Goal: Information Seeking & Learning: Find specific page/section

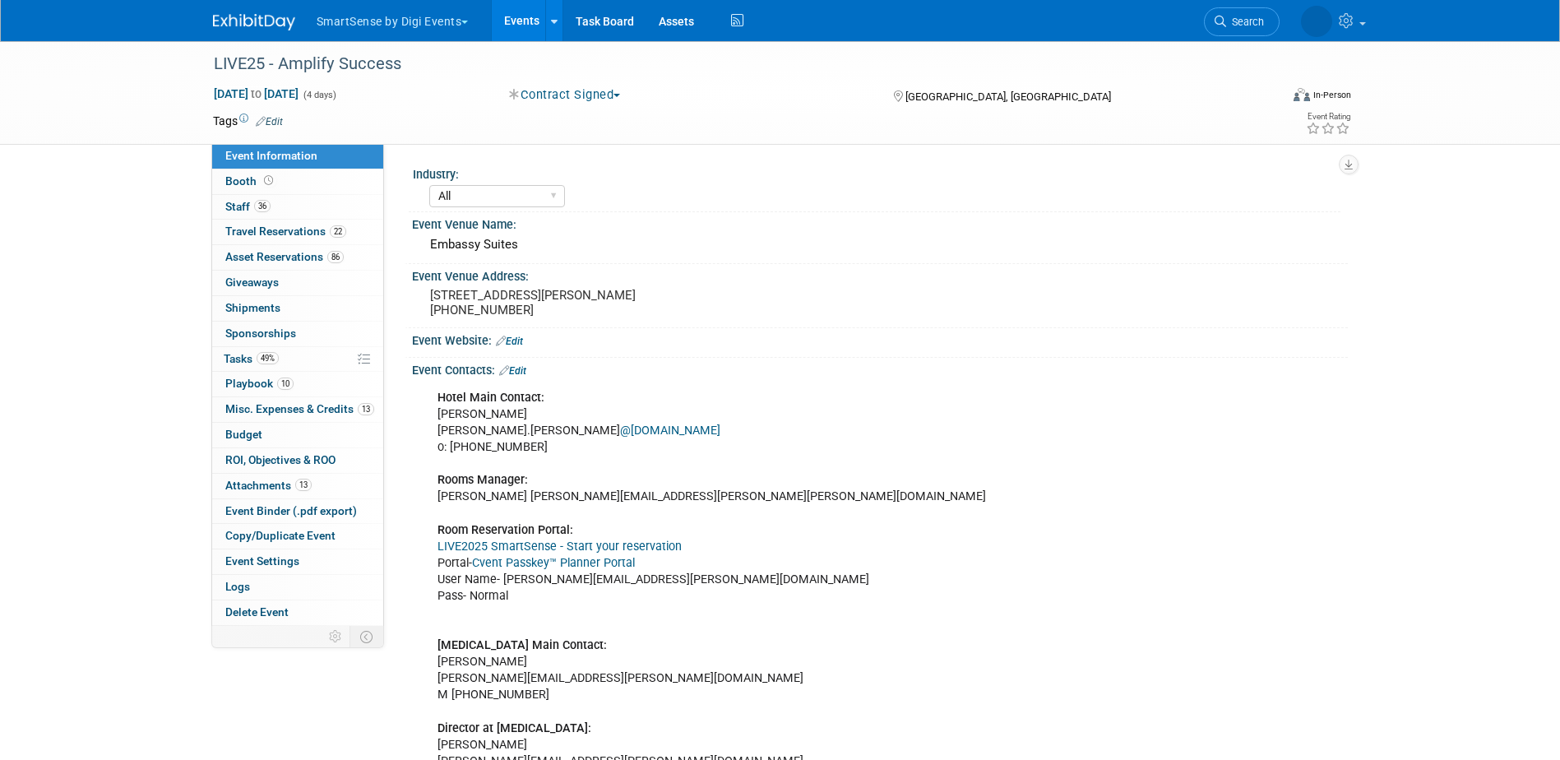
select select "All"
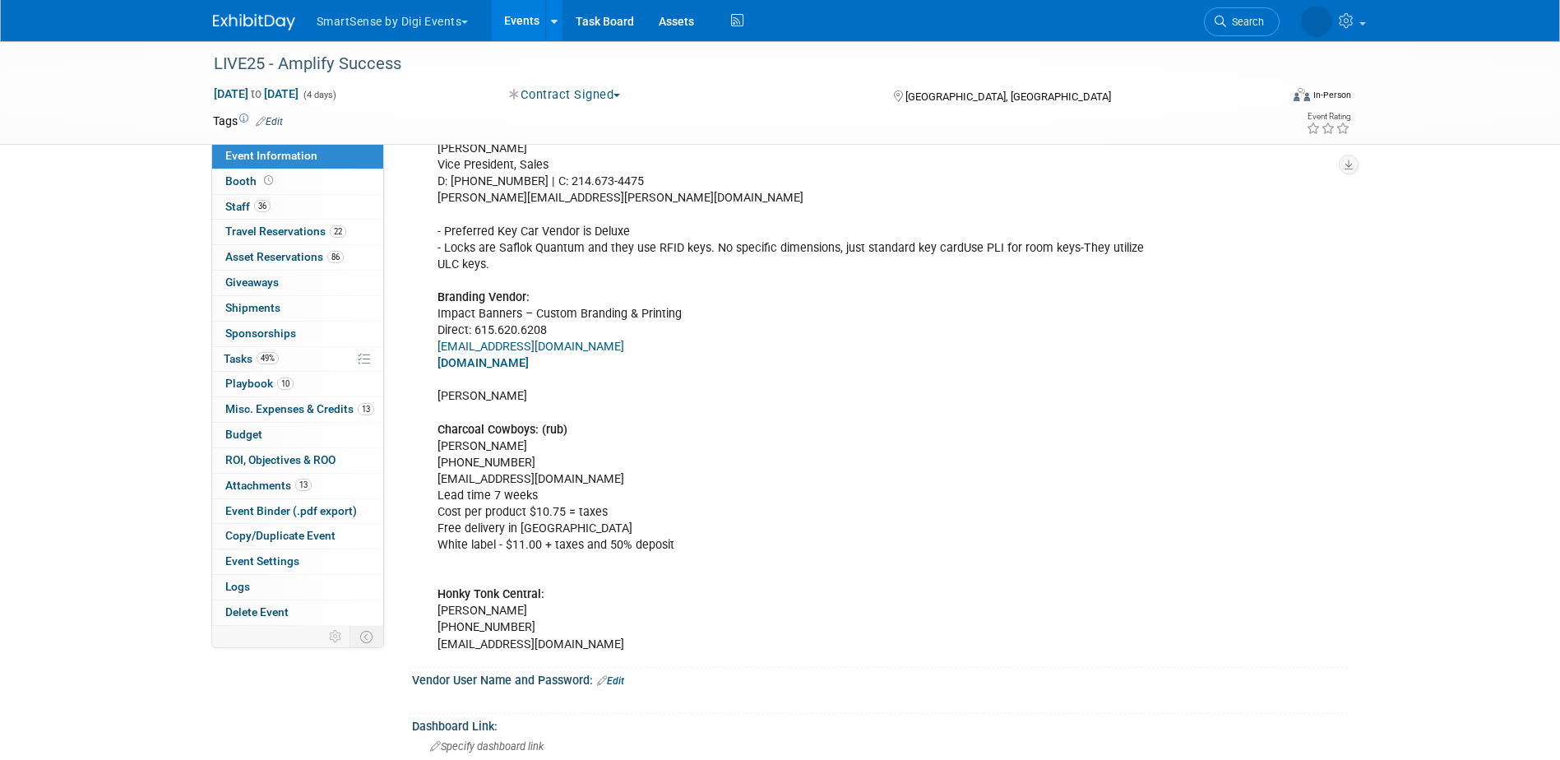
scroll to position [1069, 0]
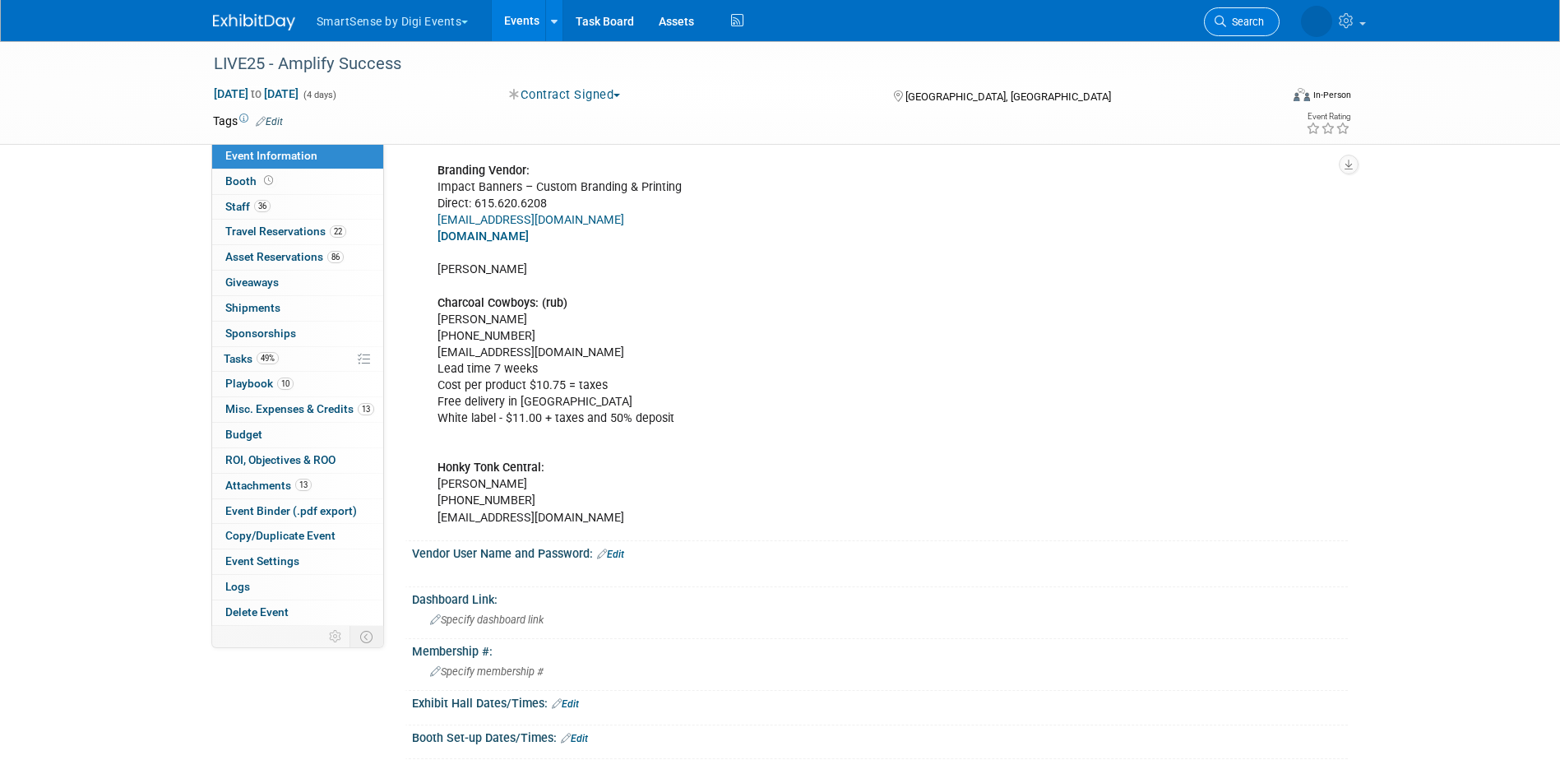
click at [1230, 23] on span "Search" at bounding box center [1245, 22] width 38 height 12
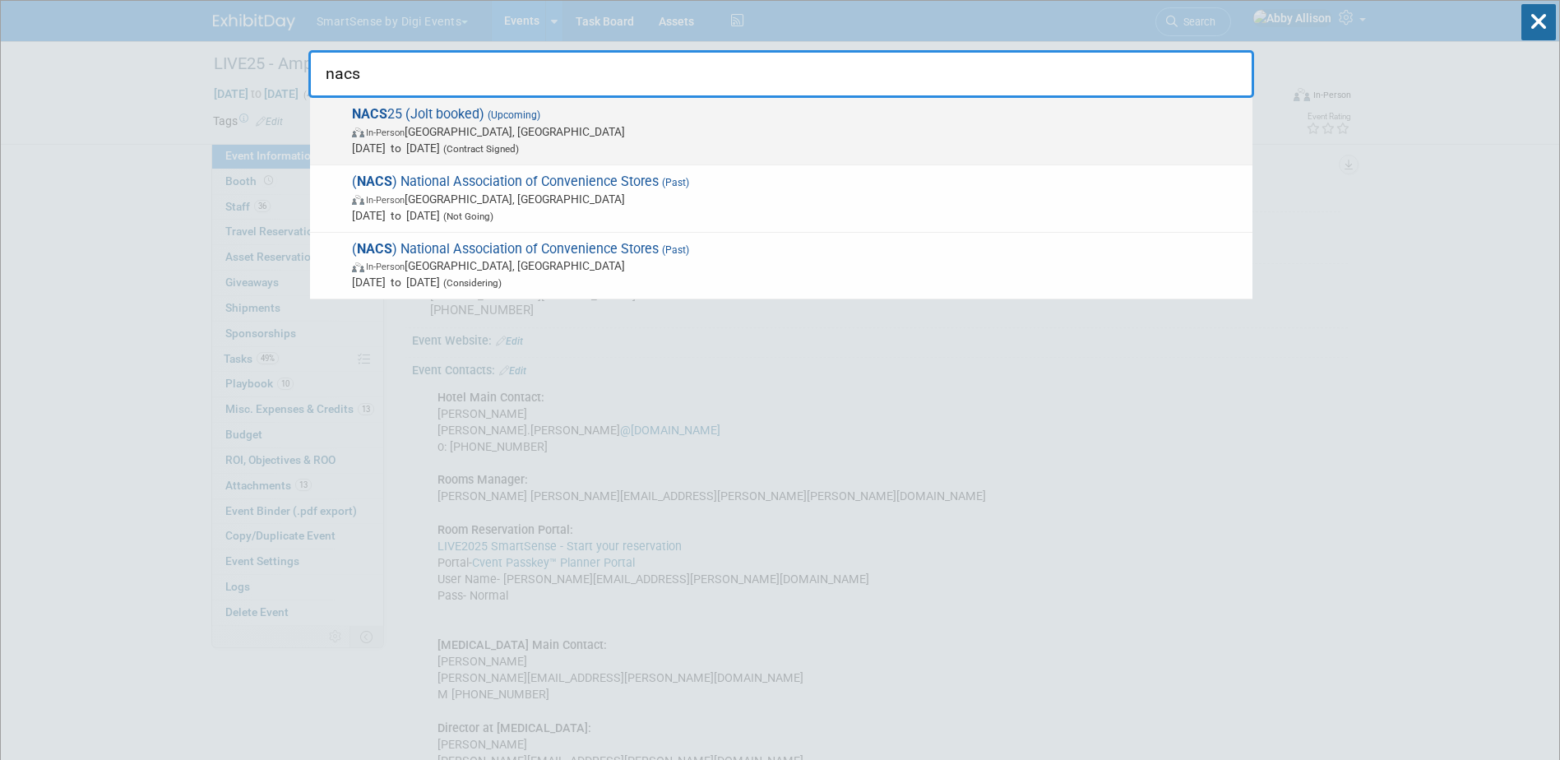
type input "nacs"
click at [469, 122] on span "NACS 25 (Jolt booked) (Upcoming) In-Person Chicago, IL Oct 15, 2025 to Oct 17, …" at bounding box center [795, 131] width 897 height 50
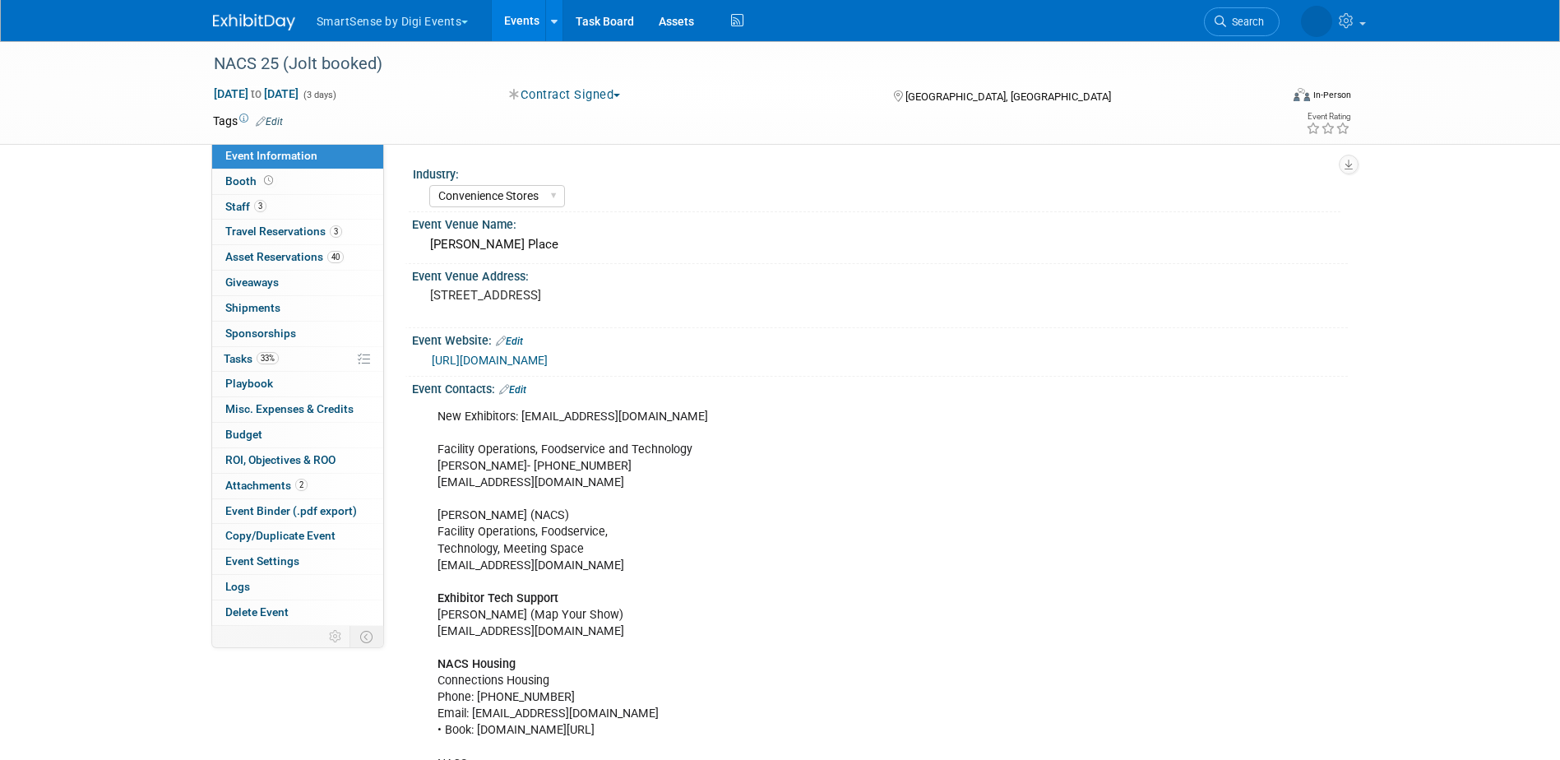
select select "Convenience Stores"
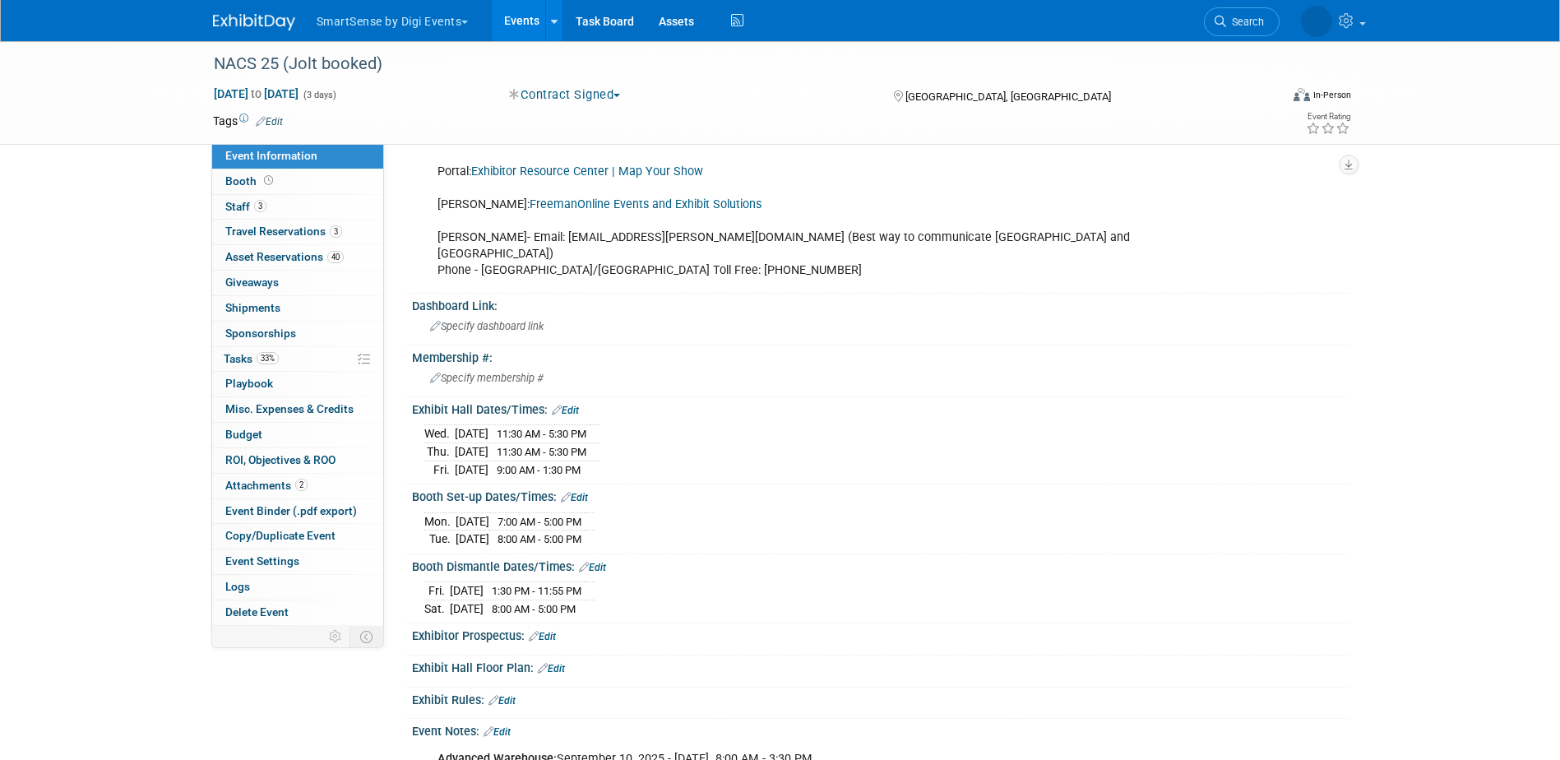
scroll to position [740, 0]
click at [1251, 25] on span "Search" at bounding box center [1245, 22] width 38 height 12
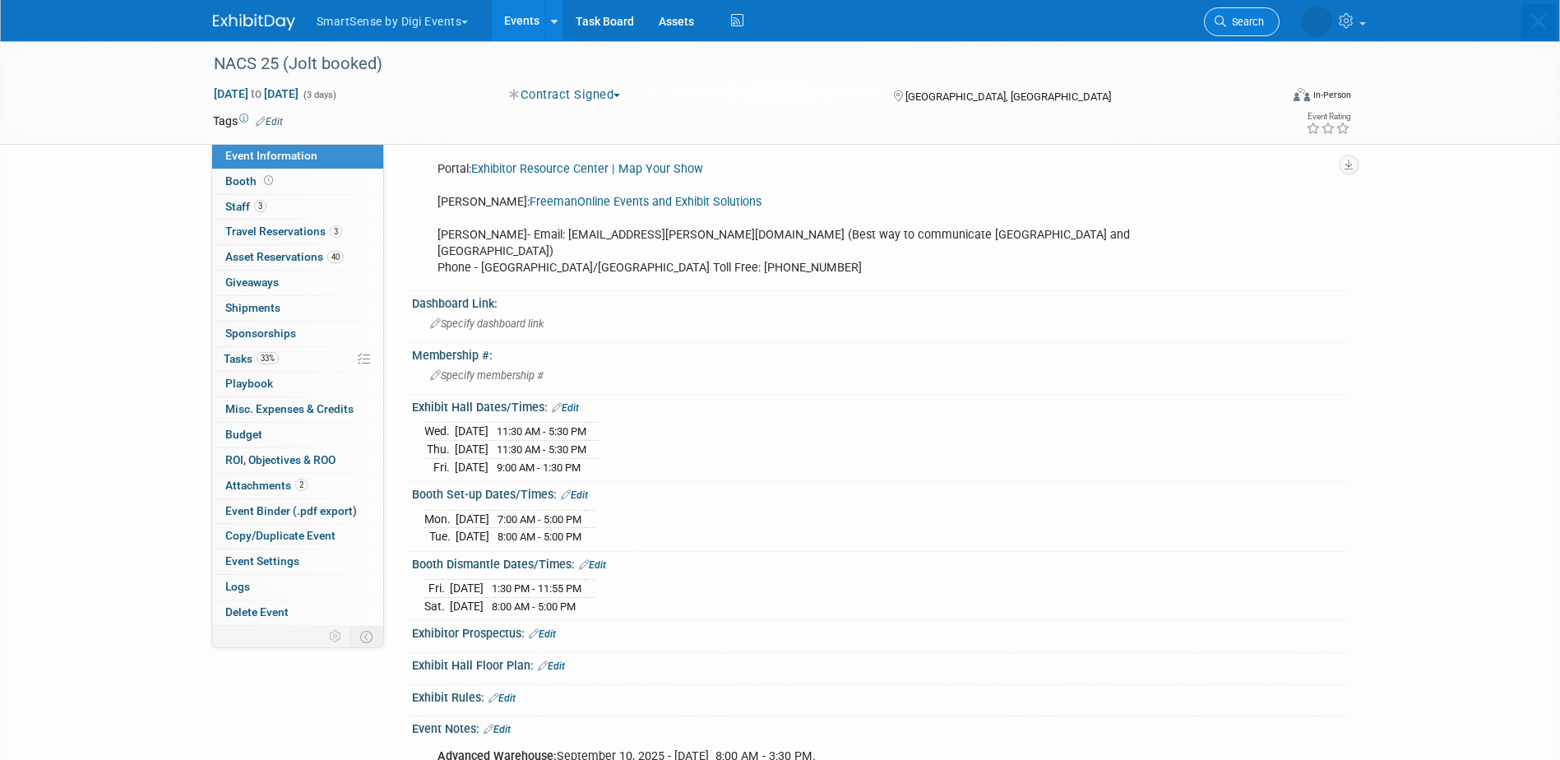
scroll to position [0, 0]
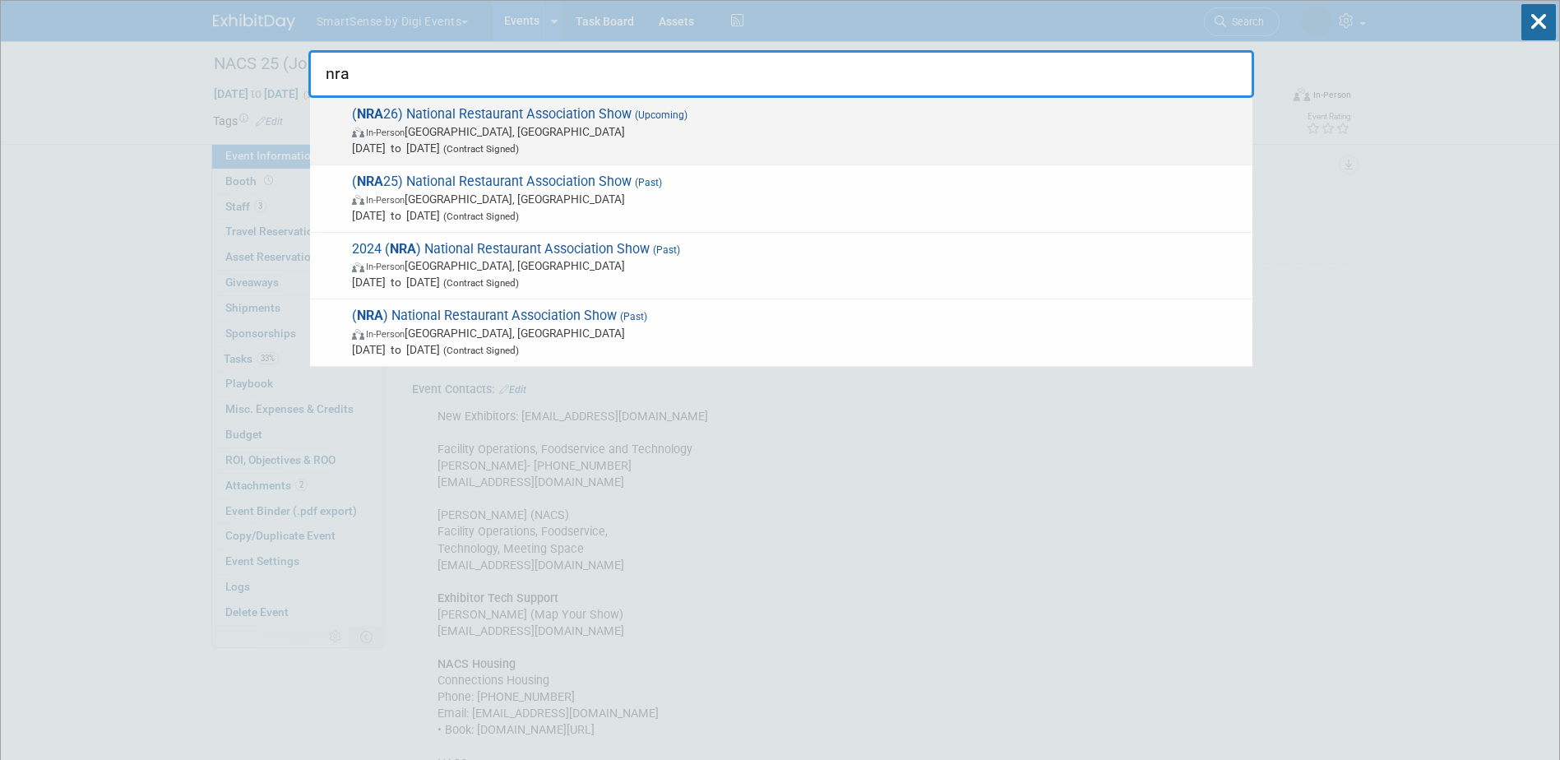
type input "nra"
click at [466, 126] on span "In-Person Chicago, IL" at bounding box center [798, 131] width 892 height 16
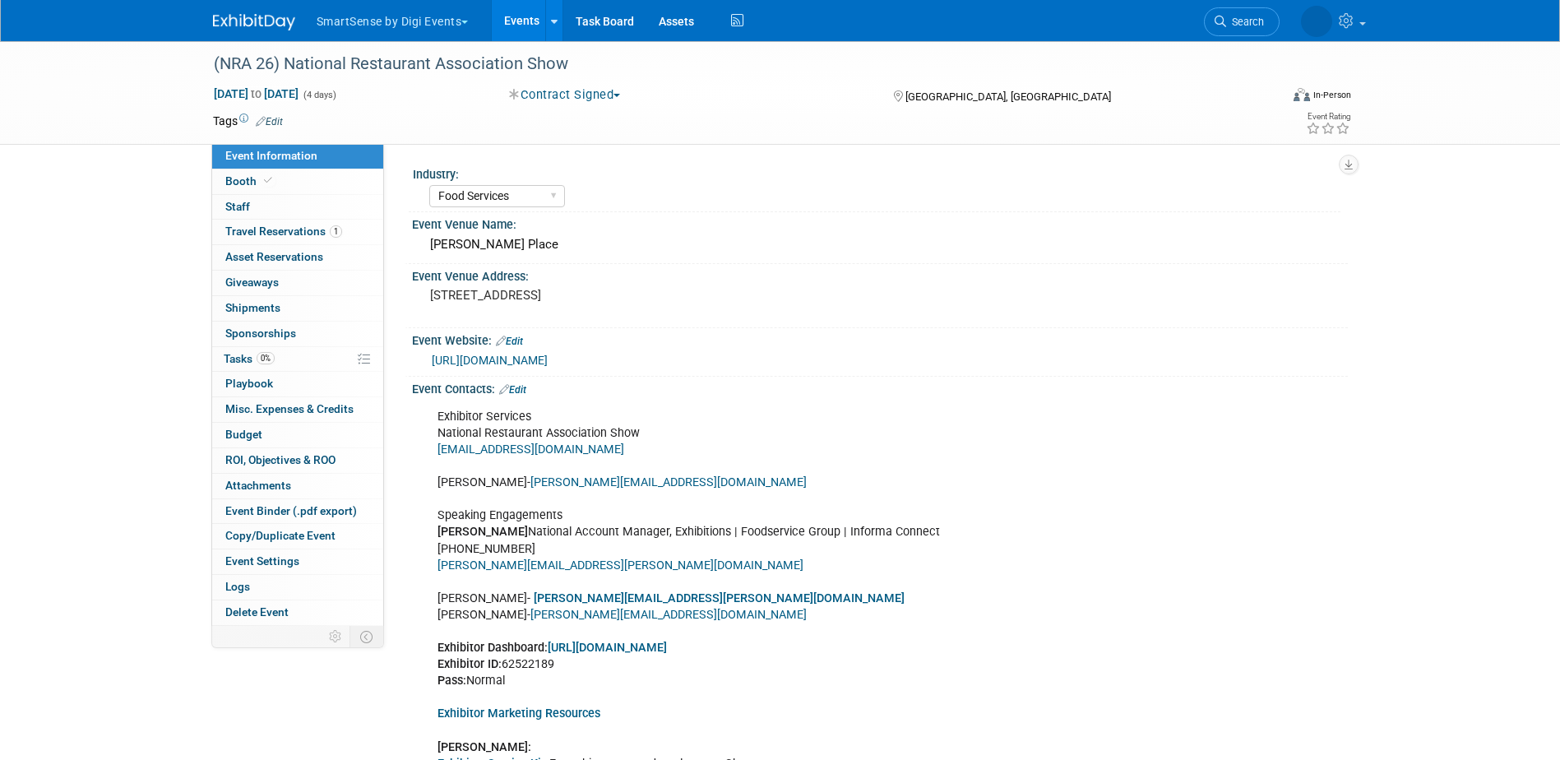
select select "Food Services"
click at [242, 383] on span "Playbook 0" at bounding box center [249, 383] width 48 height 13
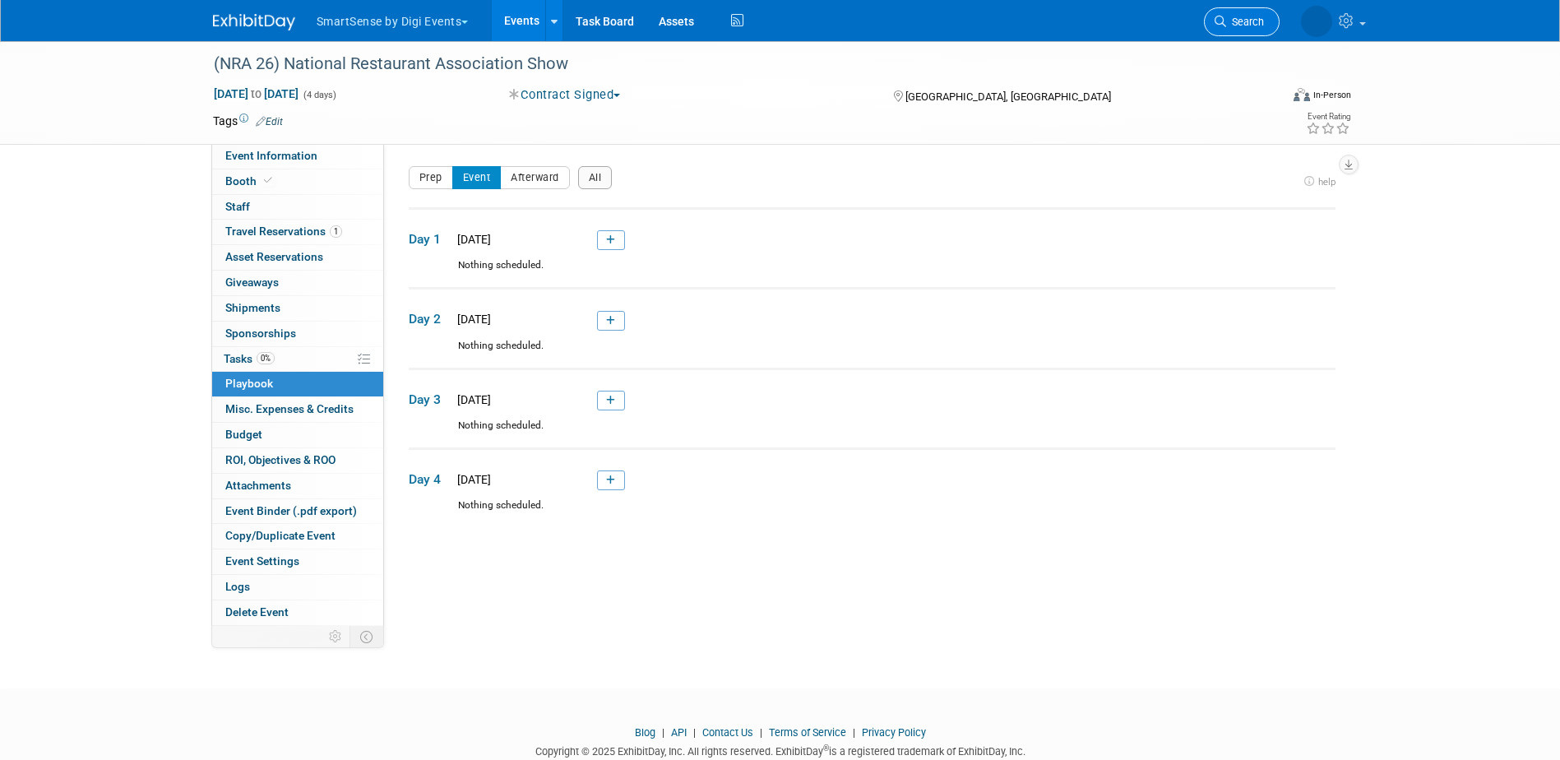
click at [1264, 27] on link "Search" at bounding box center [1242, 21] width 76 height 29
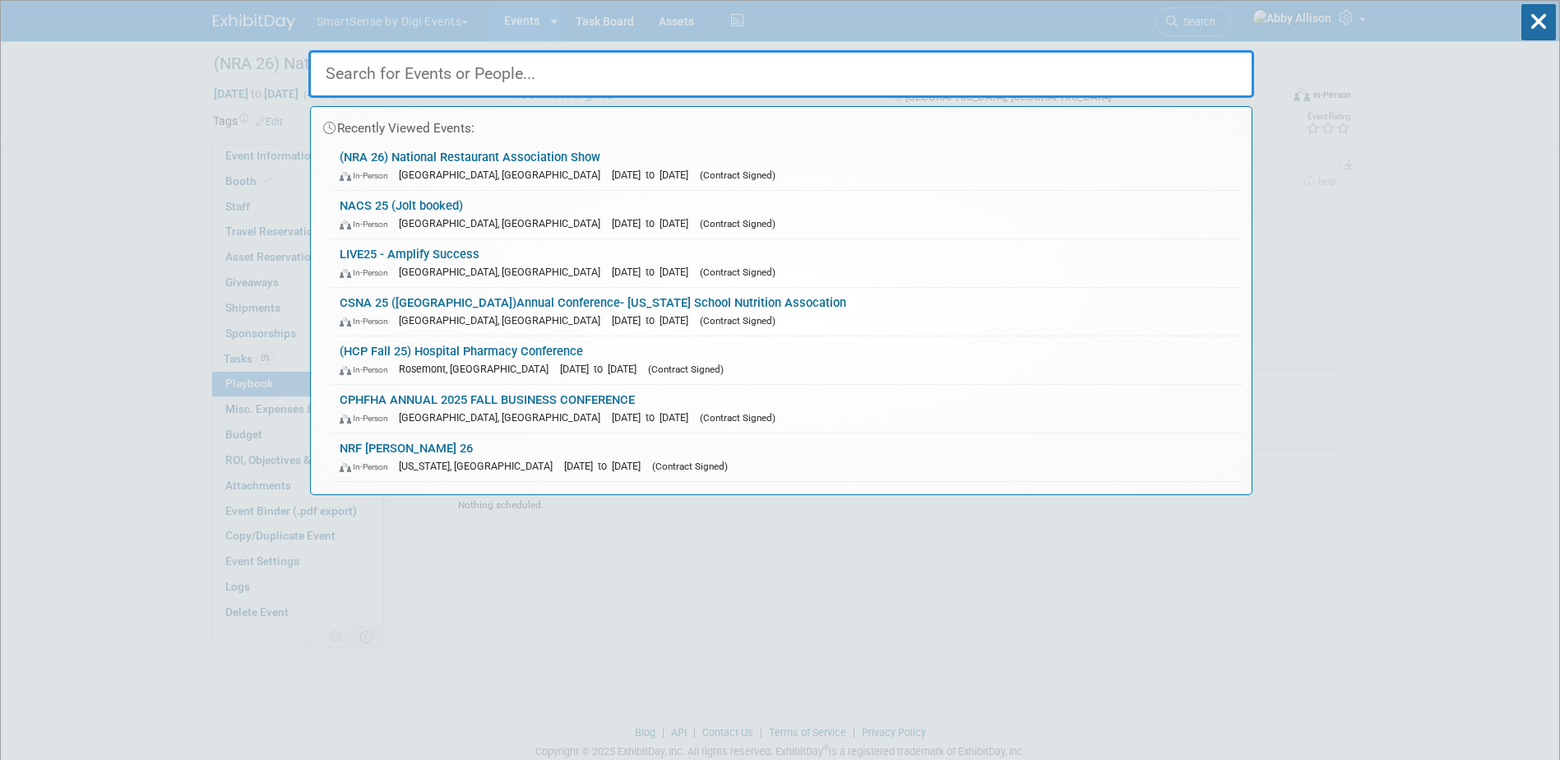
click at [1004, 85] on input "text" at bounding box center [781, 74] width 946 height 48
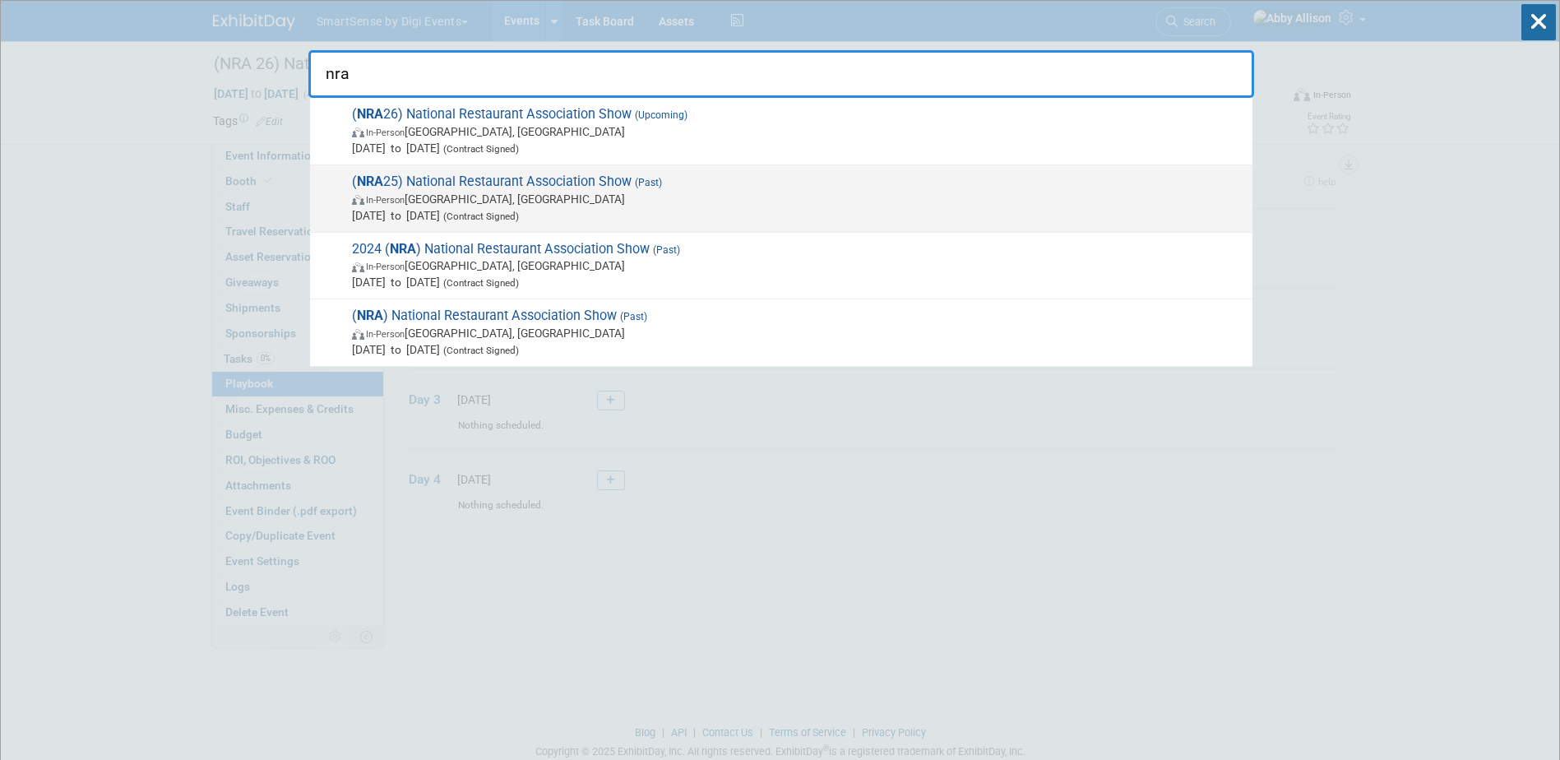
type input "nra"
click at [498, 178] on span "( NRA 25) National Restaurant Association Show (Past) In-Person Chicago, IL May…" at bounding box center [795, 199] width 897 height 50
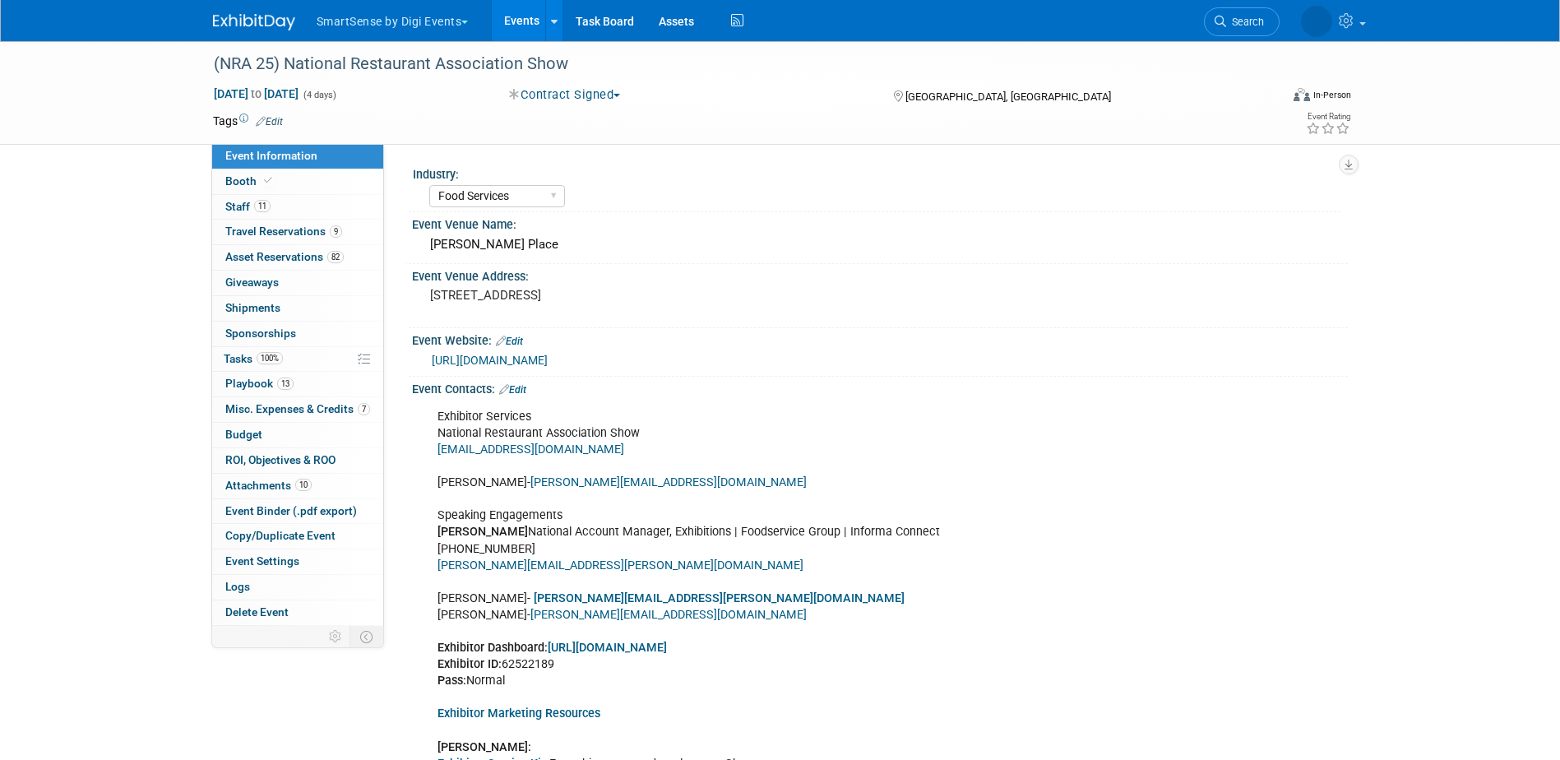
select select "Food Services"
click at [1242, 23] on span "Search" at bounding box center [1245, 22] width 38 height 12
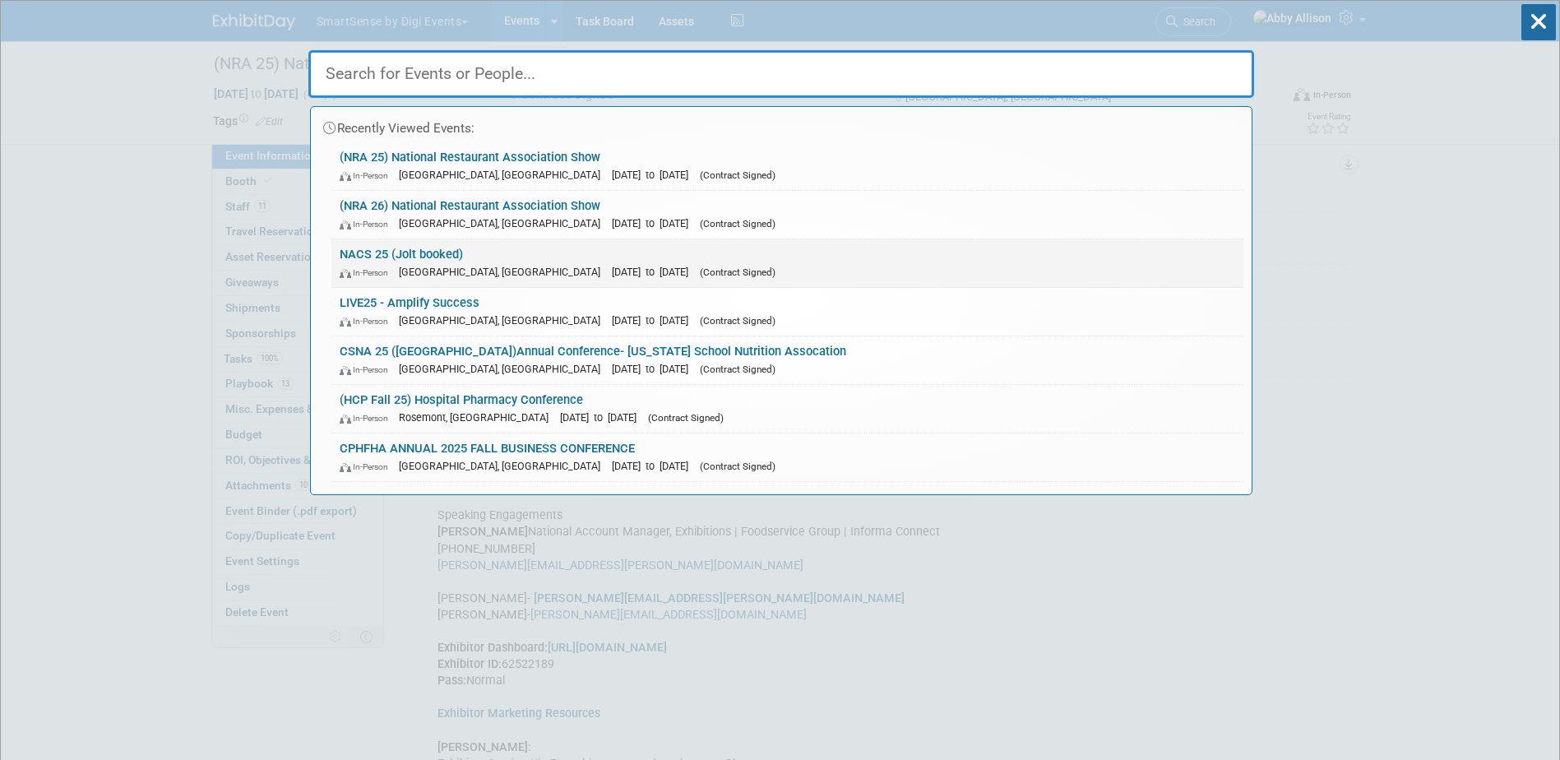
click at [436, 251] on link "NACS 25 (Jolt booked) In-Person [GEOGRAPHIC_DATA], [GEOGRAPHIC_DATA] [DATE] to …" at bounding box center [787, 263] width 912 height 48
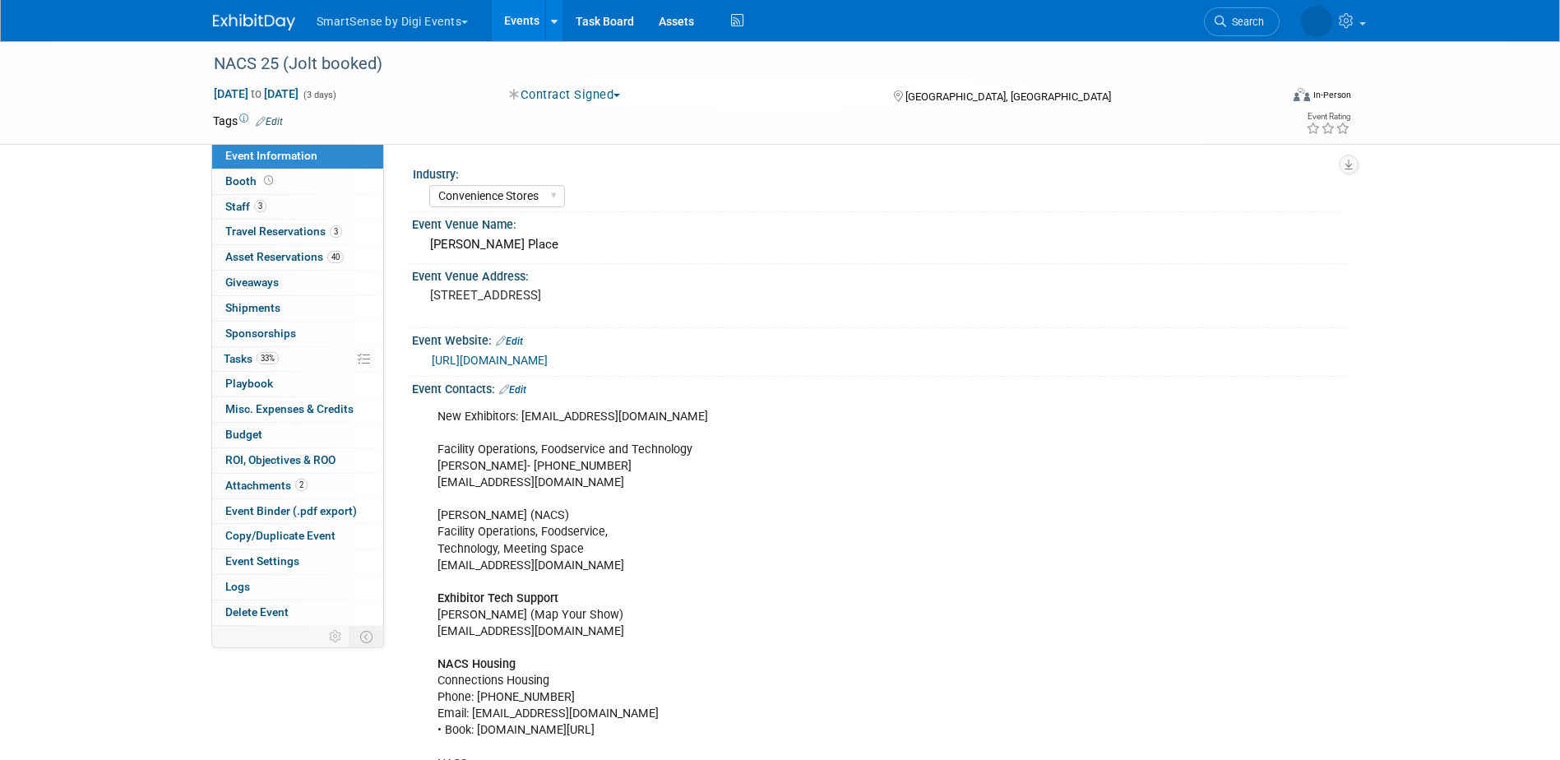
select select "Convenience Stores"
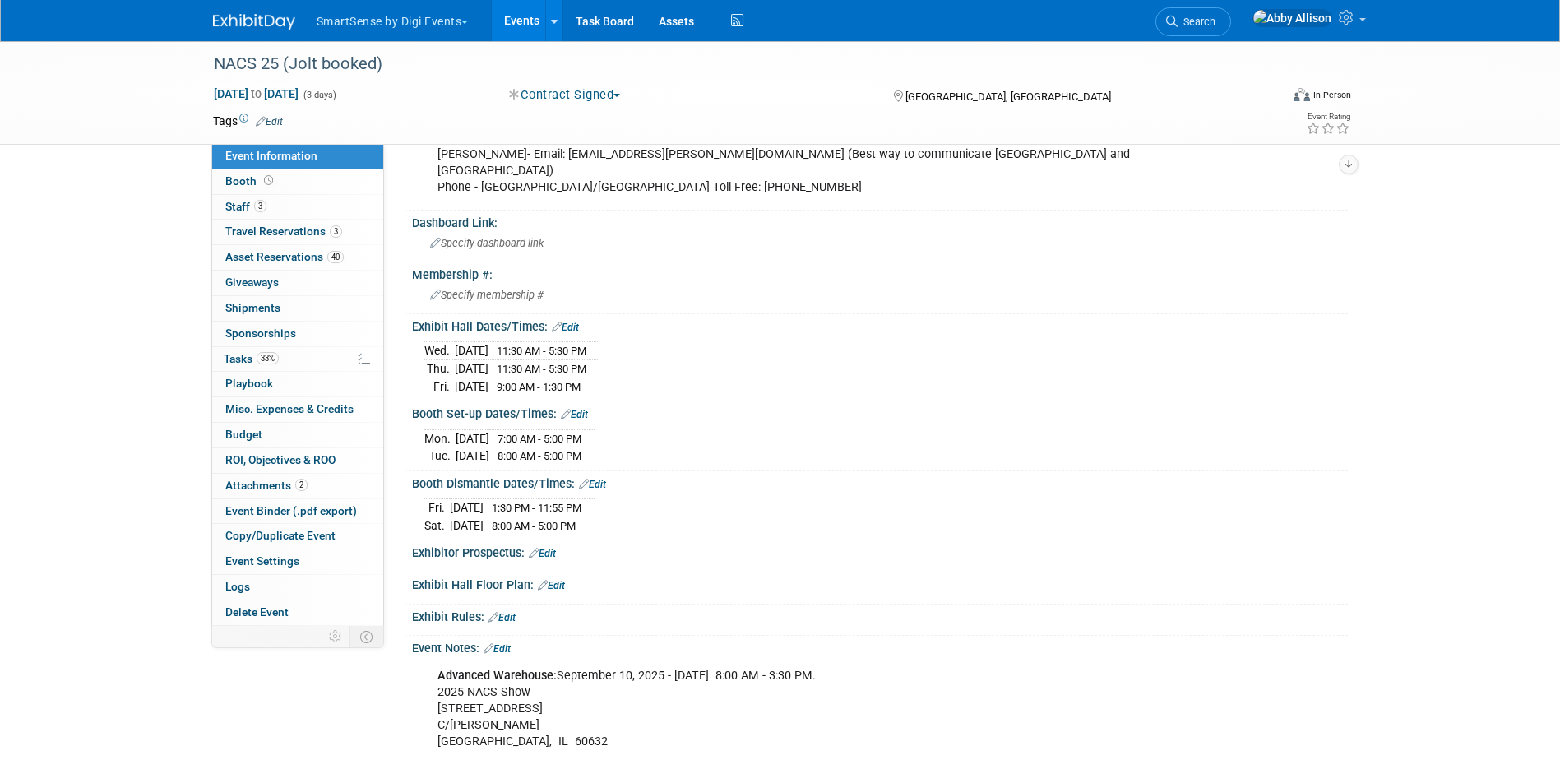
scroll to position [822, 0]
click at [1231, 31] on link "Search" at bounding box center [1193, 21] width 76 height 29
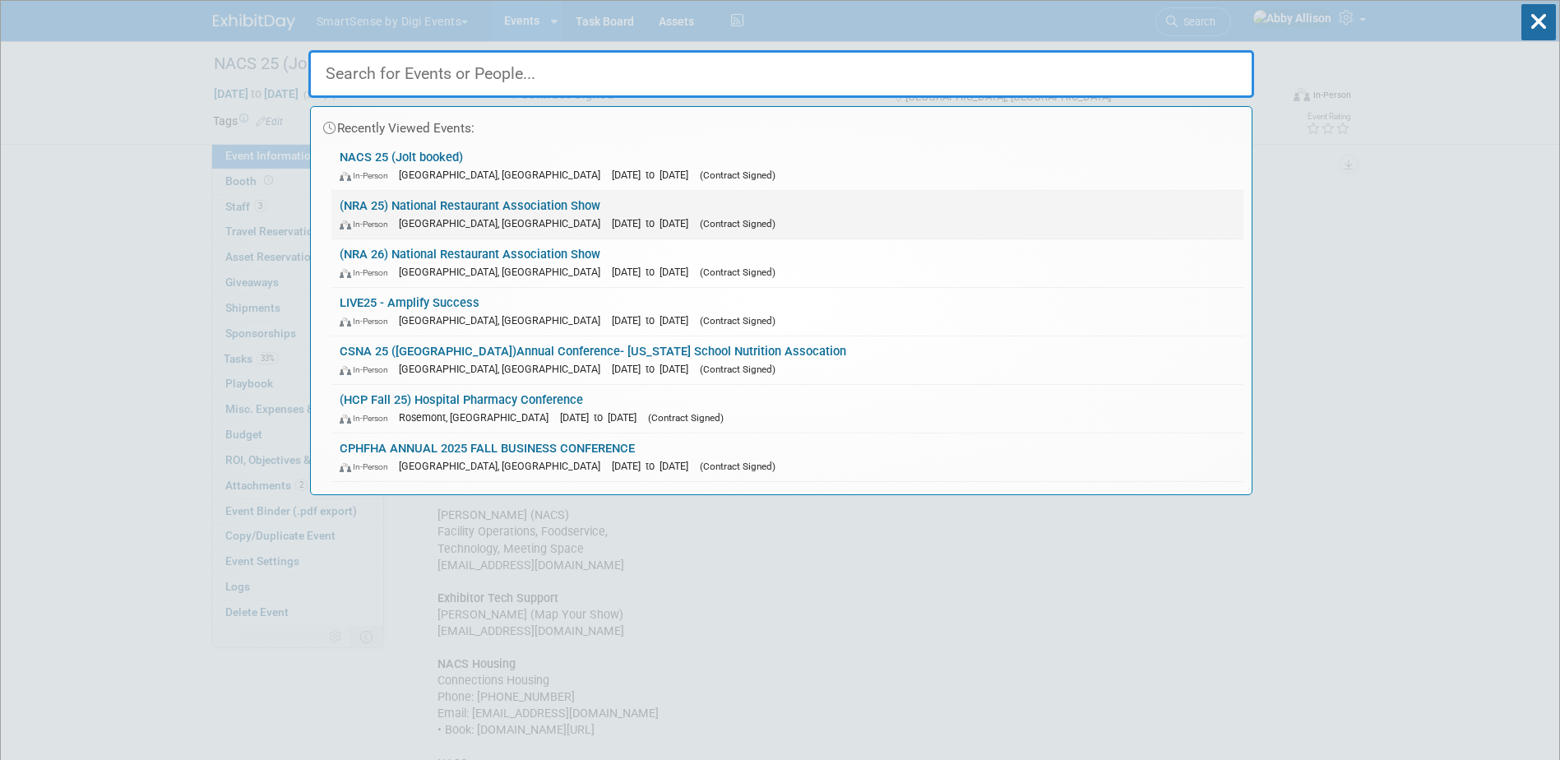
click at [403, 205] on link "(NRA 25) National Restaurant Association Show In-Person Chicago, IL May 17, 202…" at bounding box center [787, 215] width 912 height 48
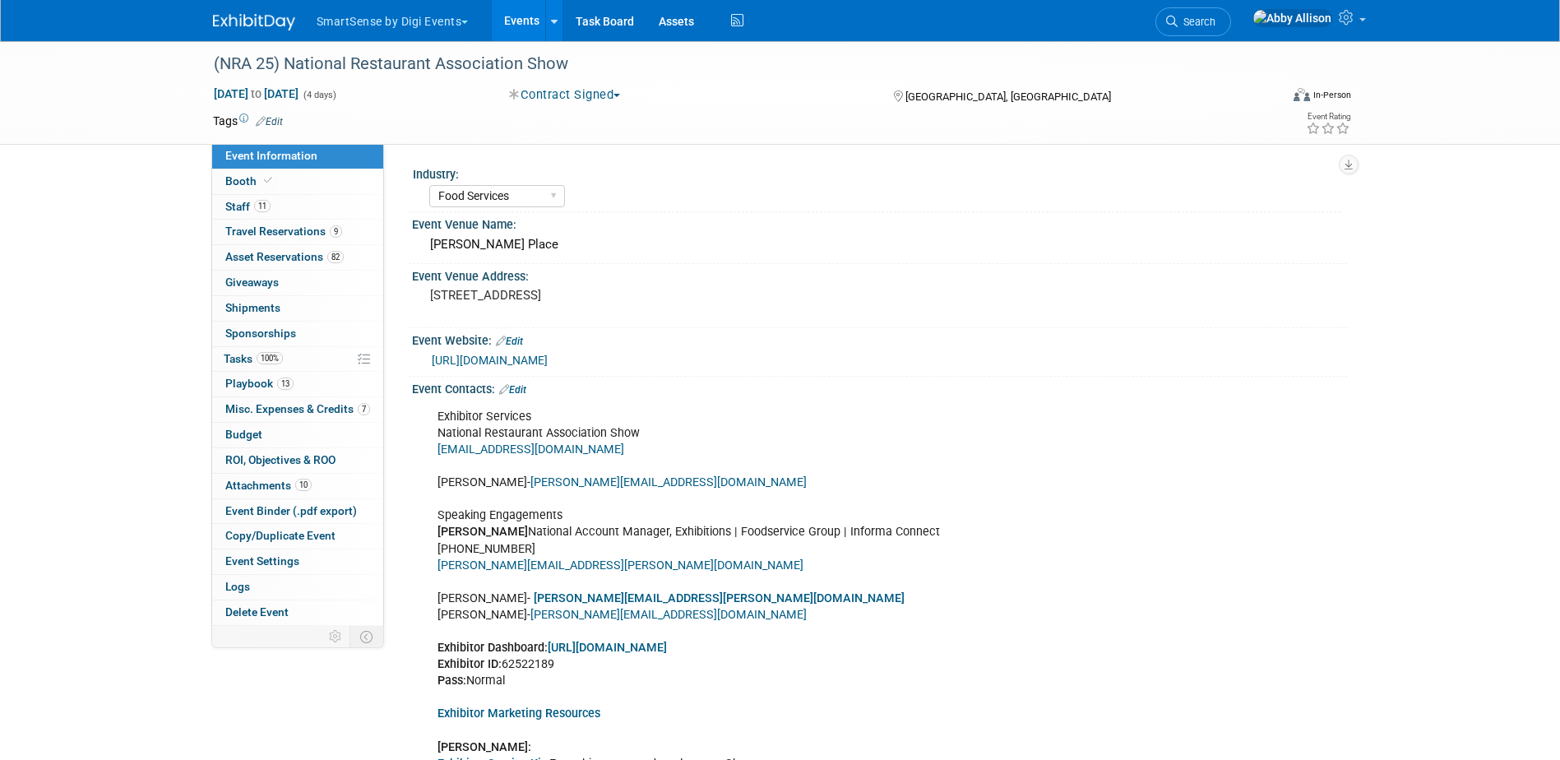
select select "Food Services"
click at [1215, 27] on span "Search" at bounding box center [1197, 22] width 38 height 12
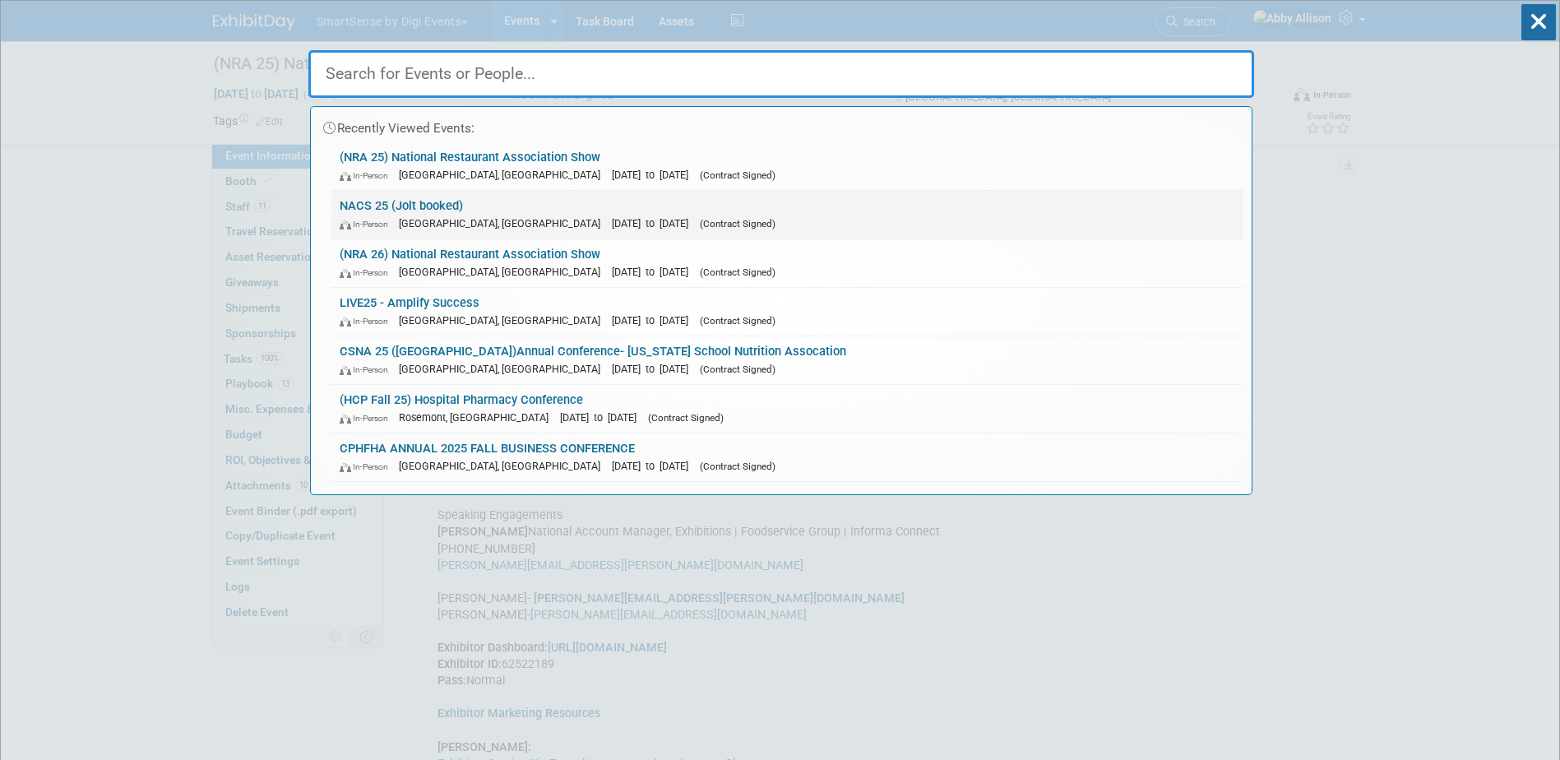
click at [400, 209] on link "NACS 25 (Jolt booked) In-Person Chicago, IL Oct 15, 2025 to Oct 17, 2025 (Contr…" at bounding box center [787, 215] width 912 height 48
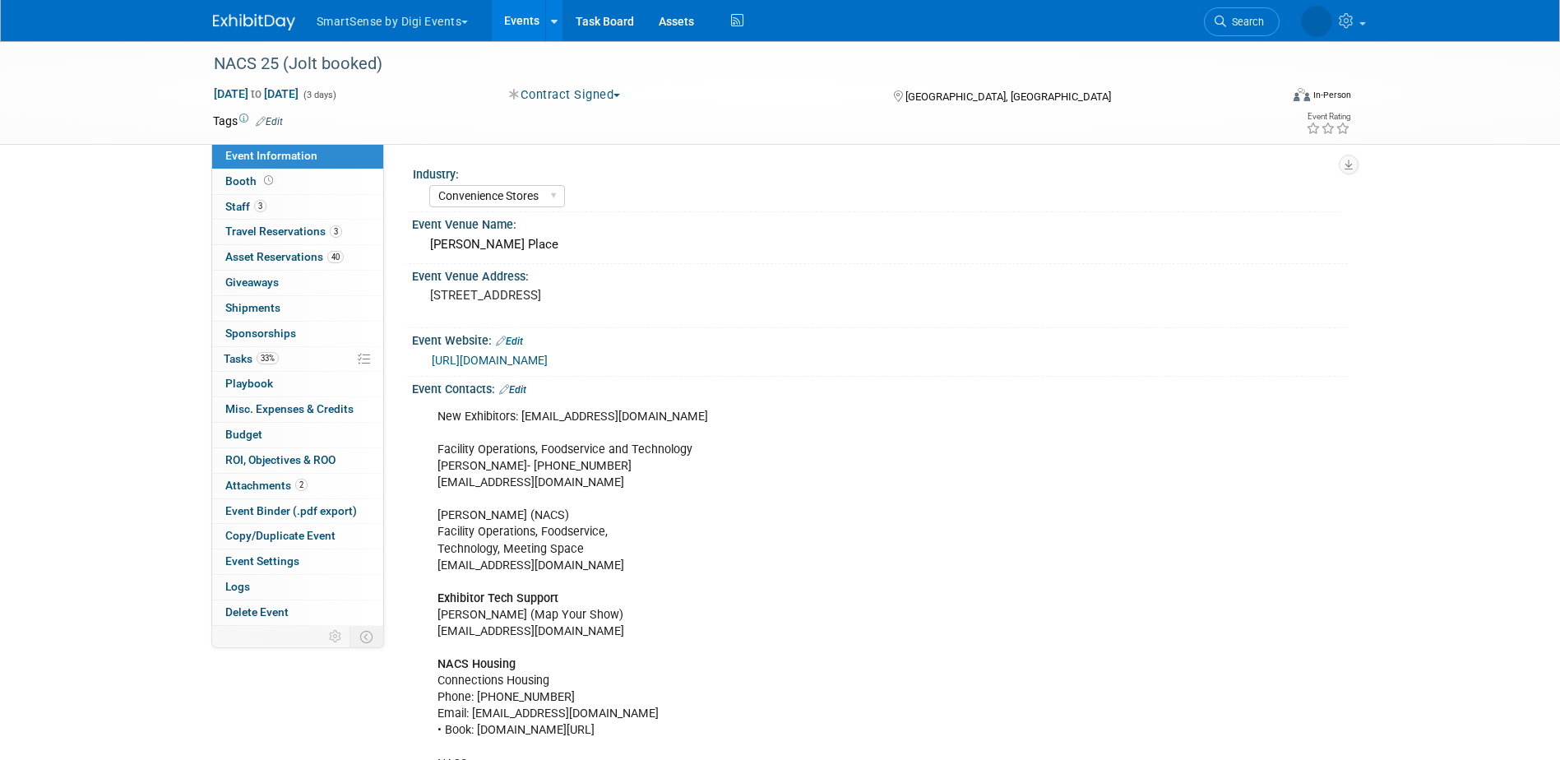
select select "Convenience Stores"
click at [254, 229] on span "Travel Reservations 3" at bounding box center [283, 230] width 117 height 13
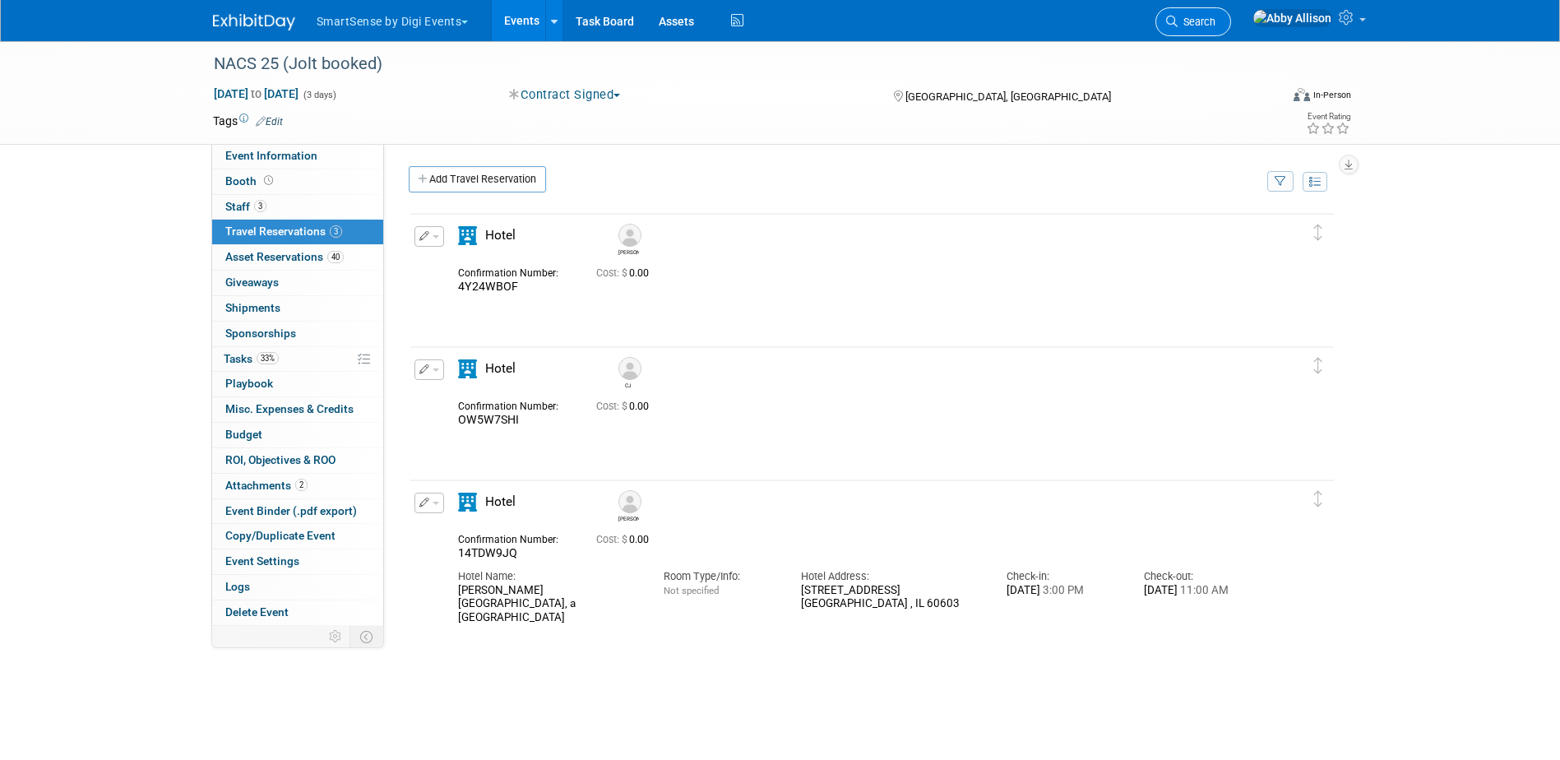
click at [1215, 25] on span "Search" at bounding box center [1197, 22] width 38 height 12
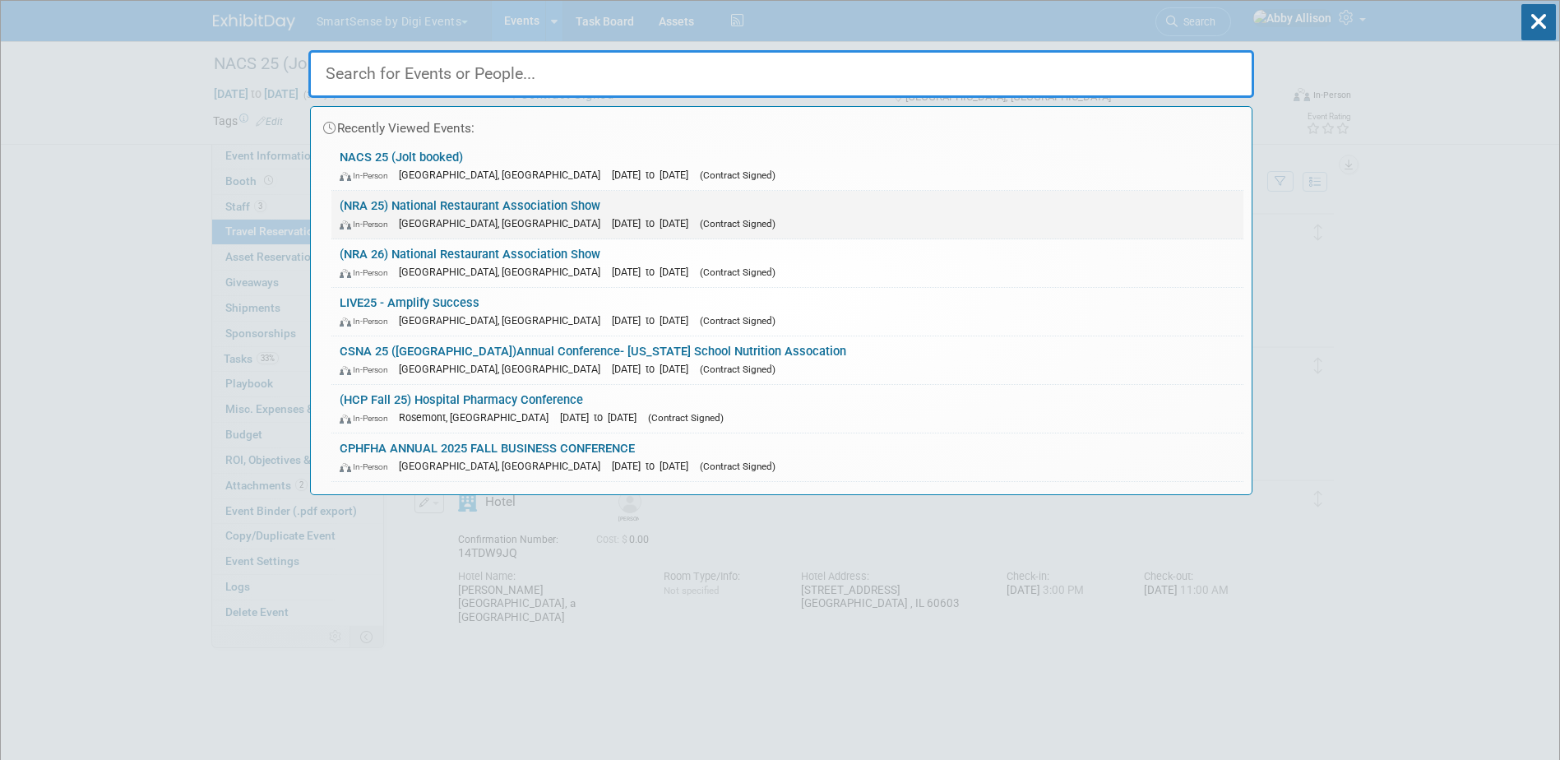
click at [439, 212] on link "(NRA 25) National Restaurant Association Show In-Person Chicago, IL May 17, 202…" at bounding box center [787, 215] width 912 height 48
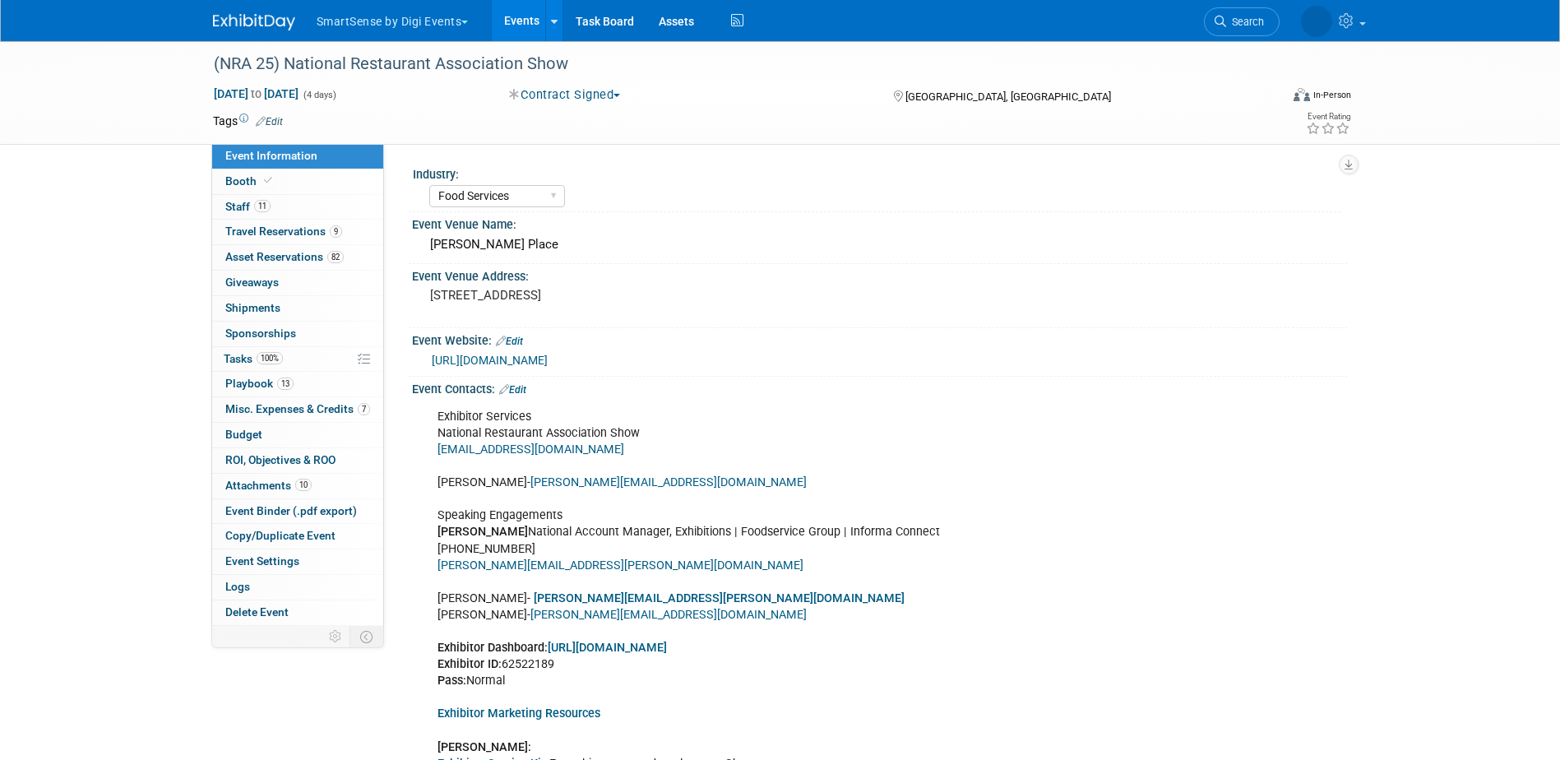
select select "Food Services"
click at [244, 369] on link "100% Tasks 100%" at bounding box center [297, 359] width 171 height 25
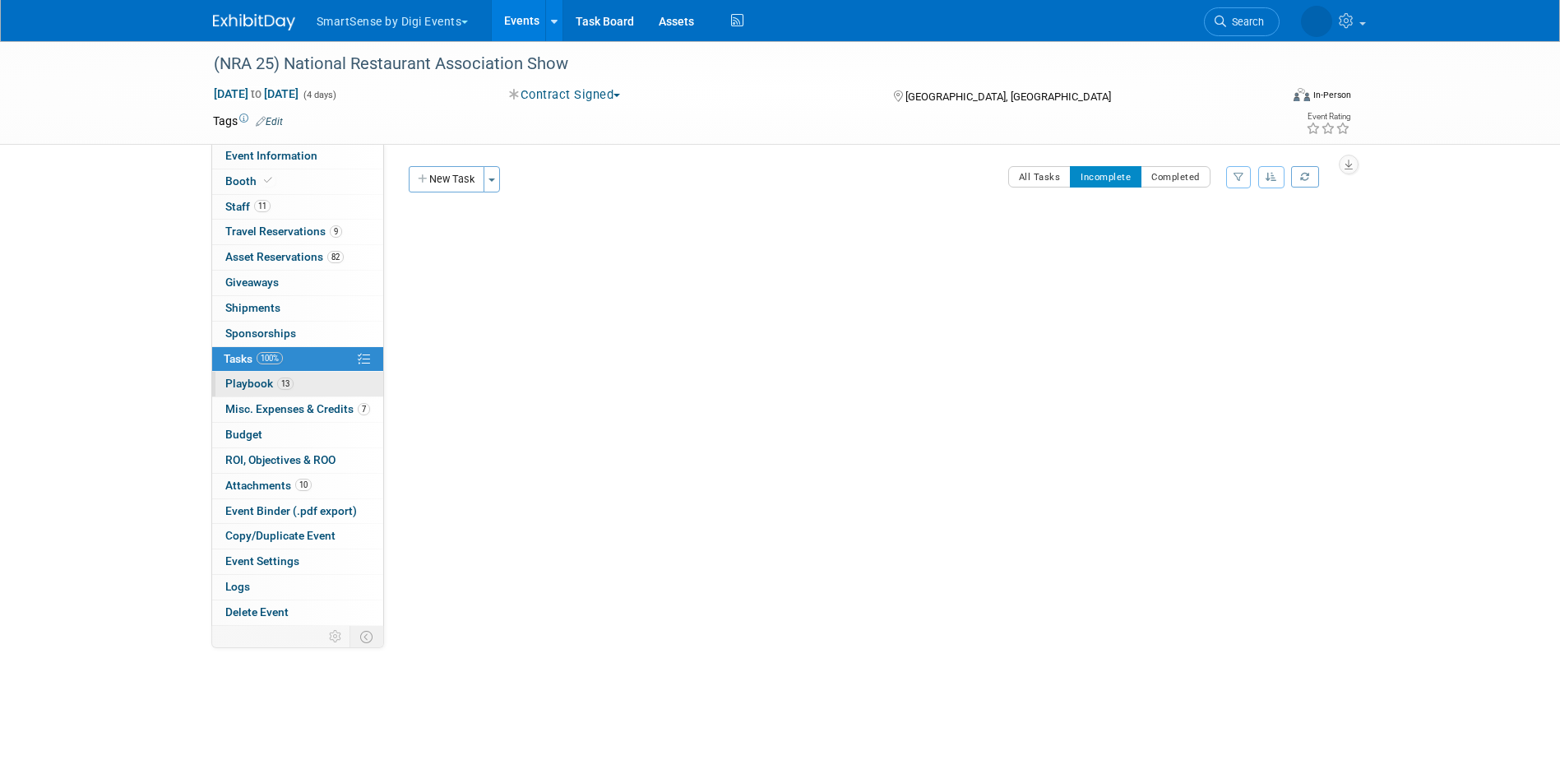
click at [242, 376] on link "13 Playbook 13" at bounding box center [297, 384] width 171 height 25
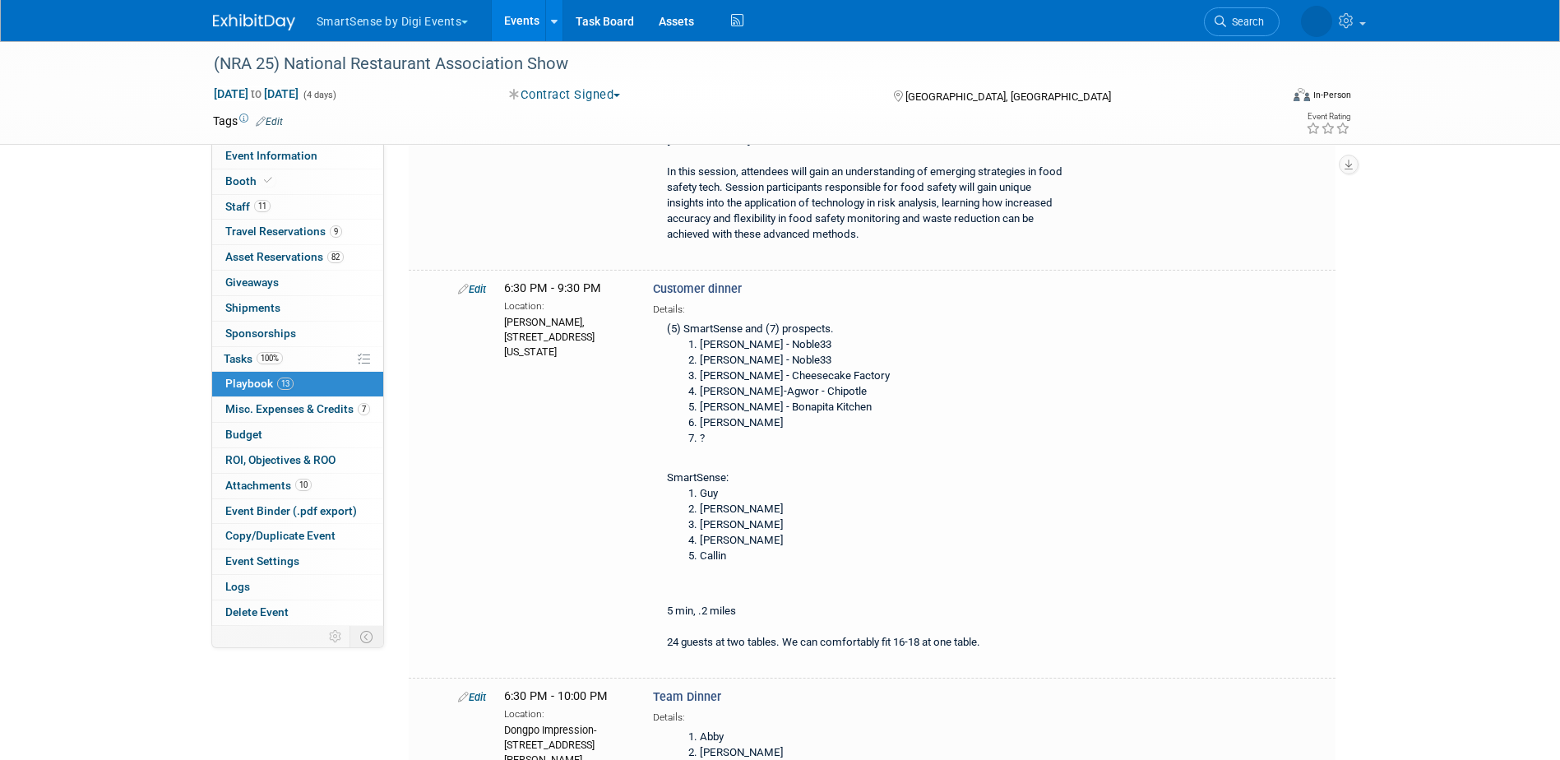
scroll to position [822, 0]
click at [511, 311] on div "Apolonia, 2201 S Michigan Ave, Chicago, IL 60616" at bounding box center [566, 334] width 124 height 46
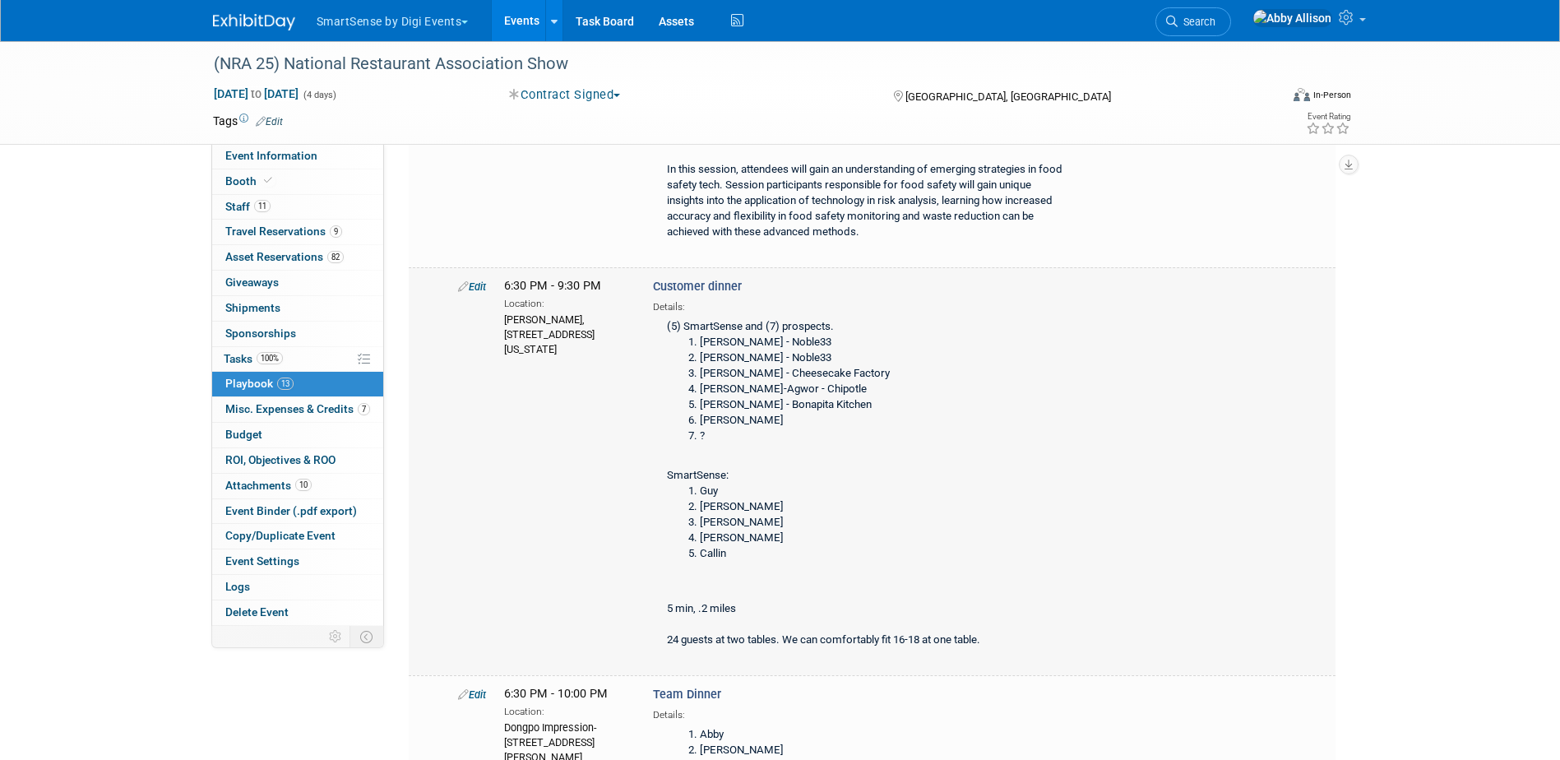
click at [507, 311] on div "Apolonia, 2201 S Michigan Ave, Chicago, IL 60616" at bounding box center [566, 334] width 124 height 46
drag, startPoint x: 505, startPoint y: 301, endPoint x: 543, endPoint y: 301, distance: 37.8
click at [543, 311] on div "Apolonia, 2201 S Michigan Ave, Chicago, IL 60616" at bounding box center [566, 334] width 124 height 46
copy div "Apolonia"
click at [1215, 25] on span "Search" at bounding box center [1197, 22] width 38 height 12
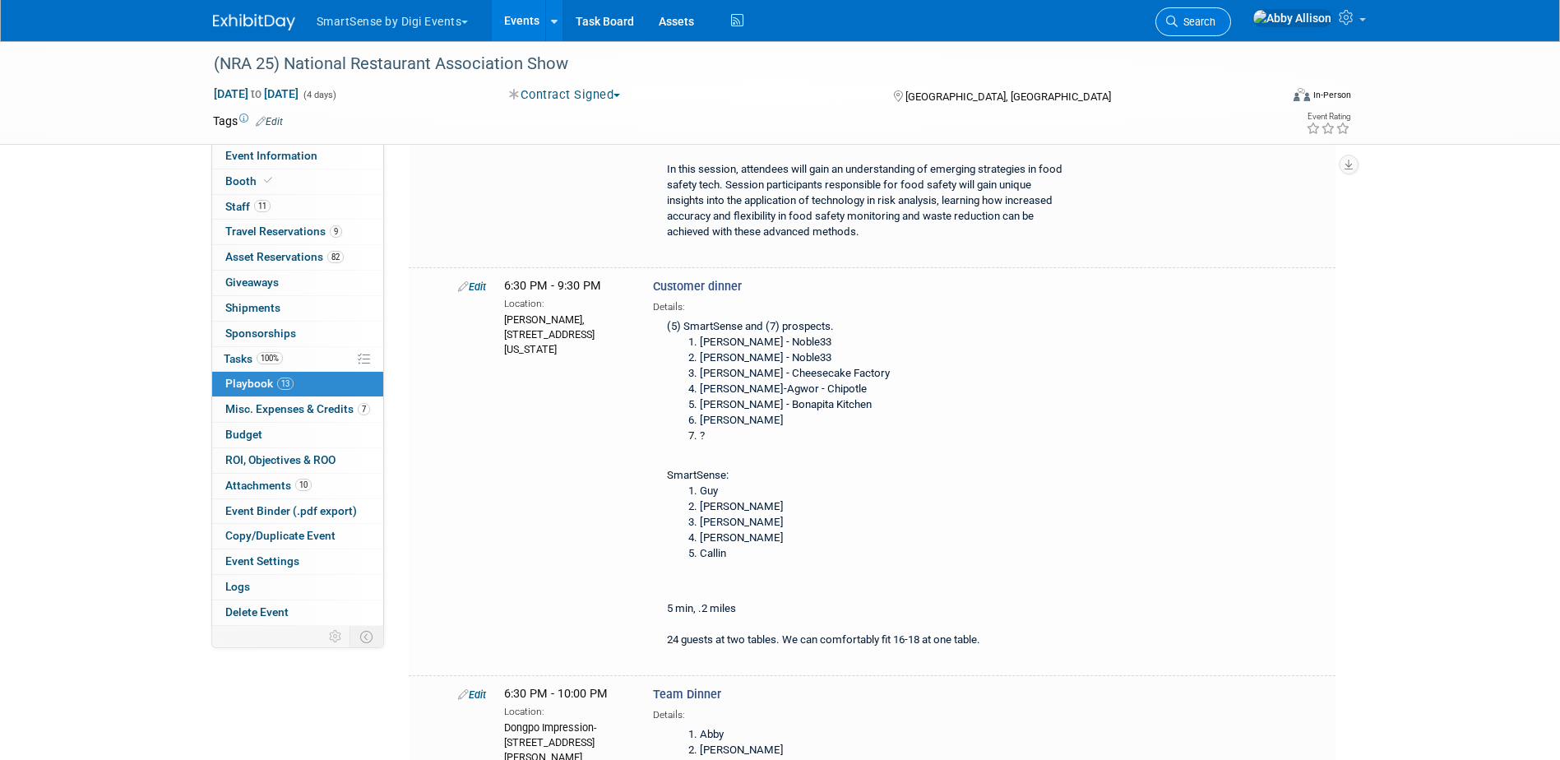
scroll to position [0, 0]
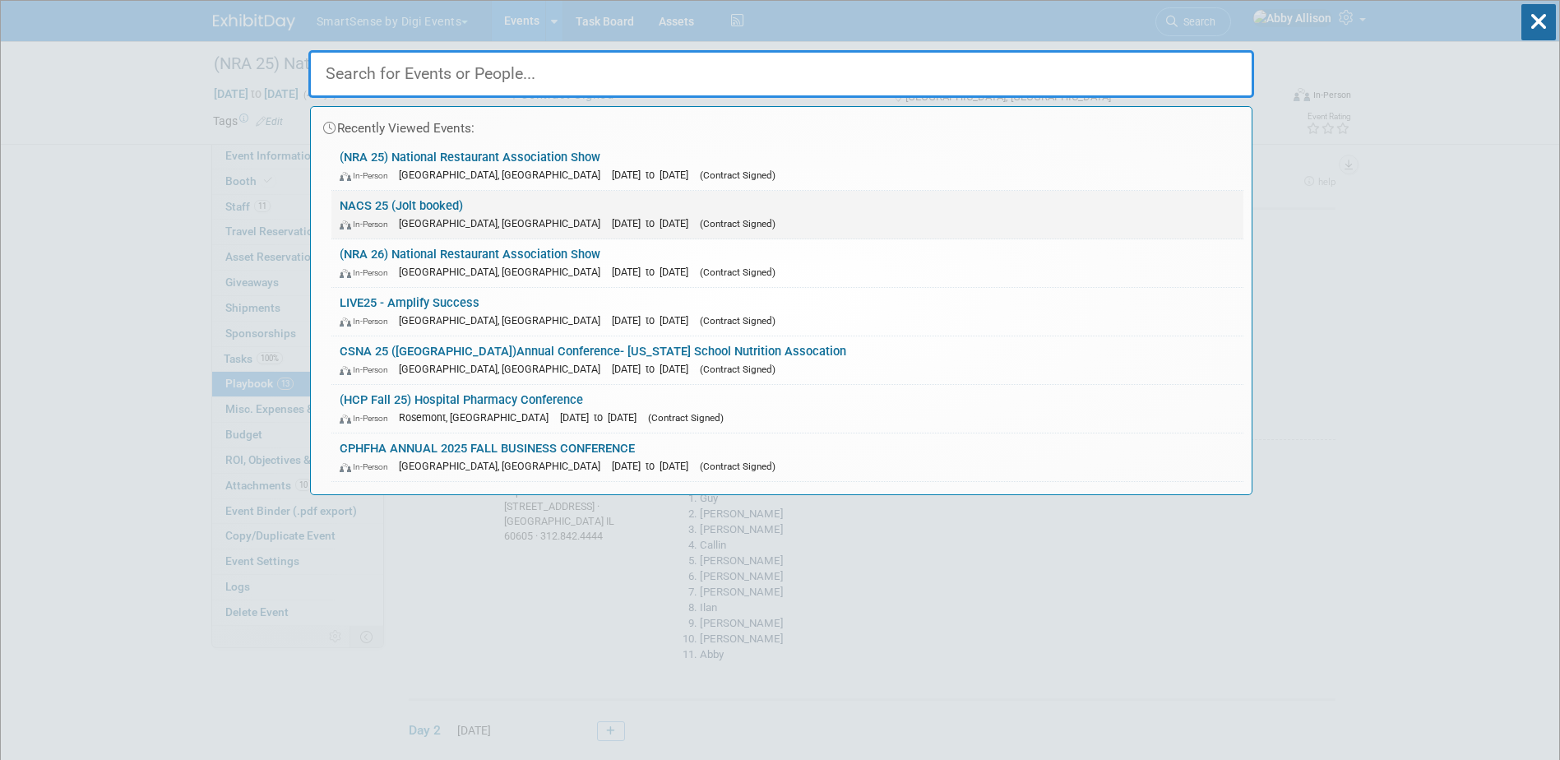
click at [429, 204] on link "NACS 25 (Jolt booked) In-Person [GEOGRAPHIC_DATA], [GEOGRAPHIC_DATA] [DATE] to …" at bounding box center [787, 215] width 912 height 48
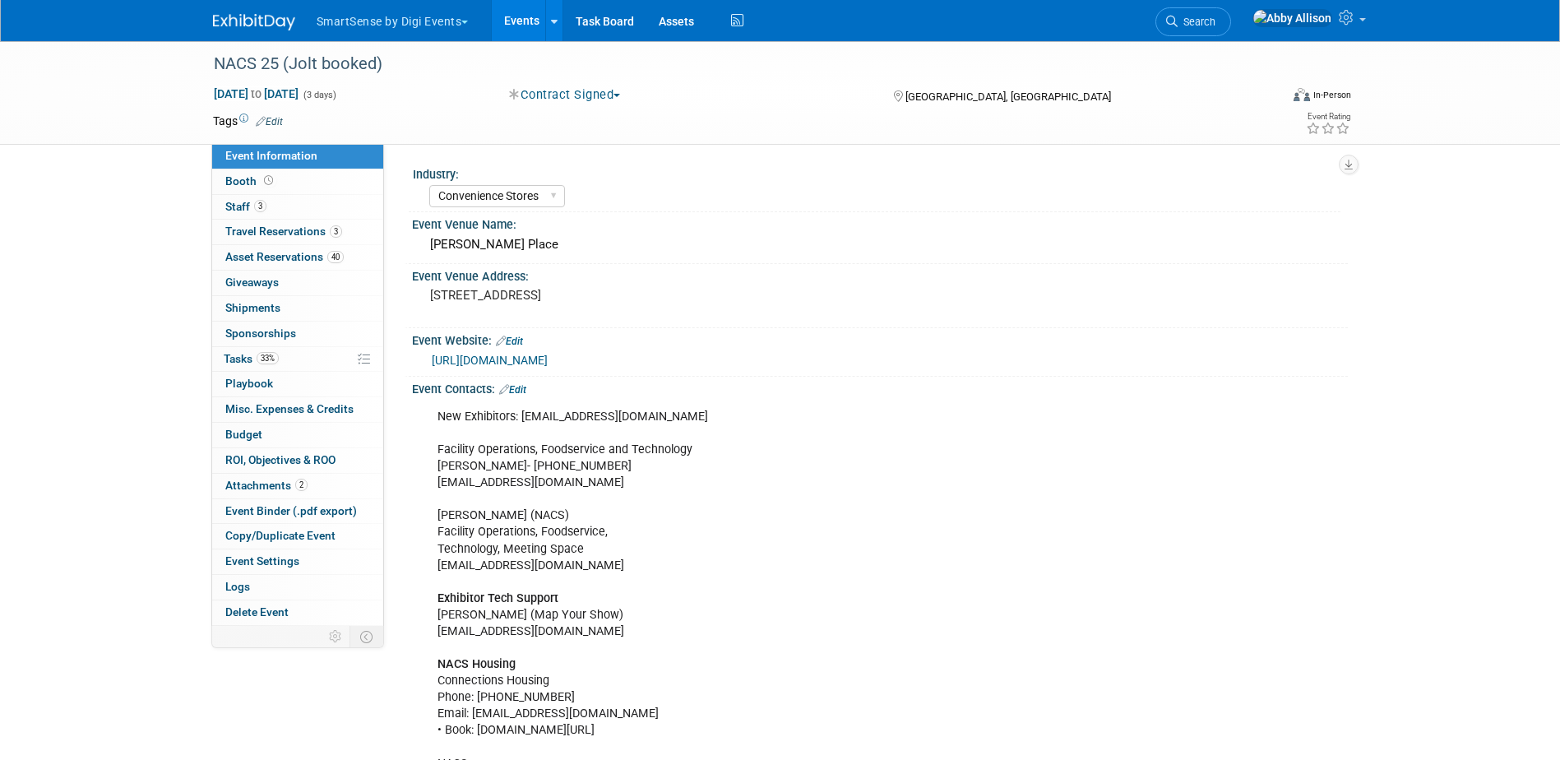
select select "Convenience Stores"
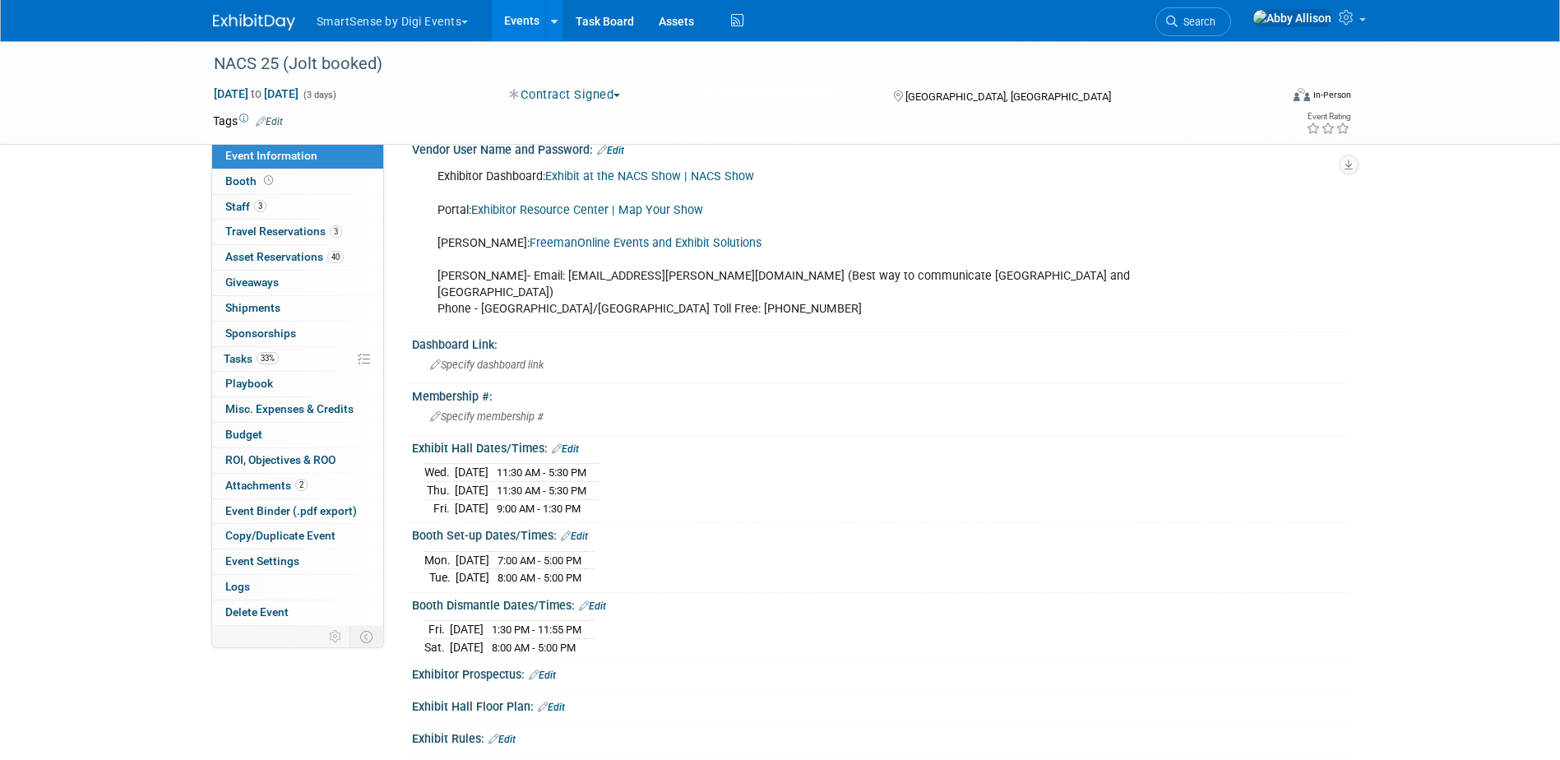
scroll to position [740, 0]
